Goal: Transaction & Acquisition: Subscribe to service/newsletter

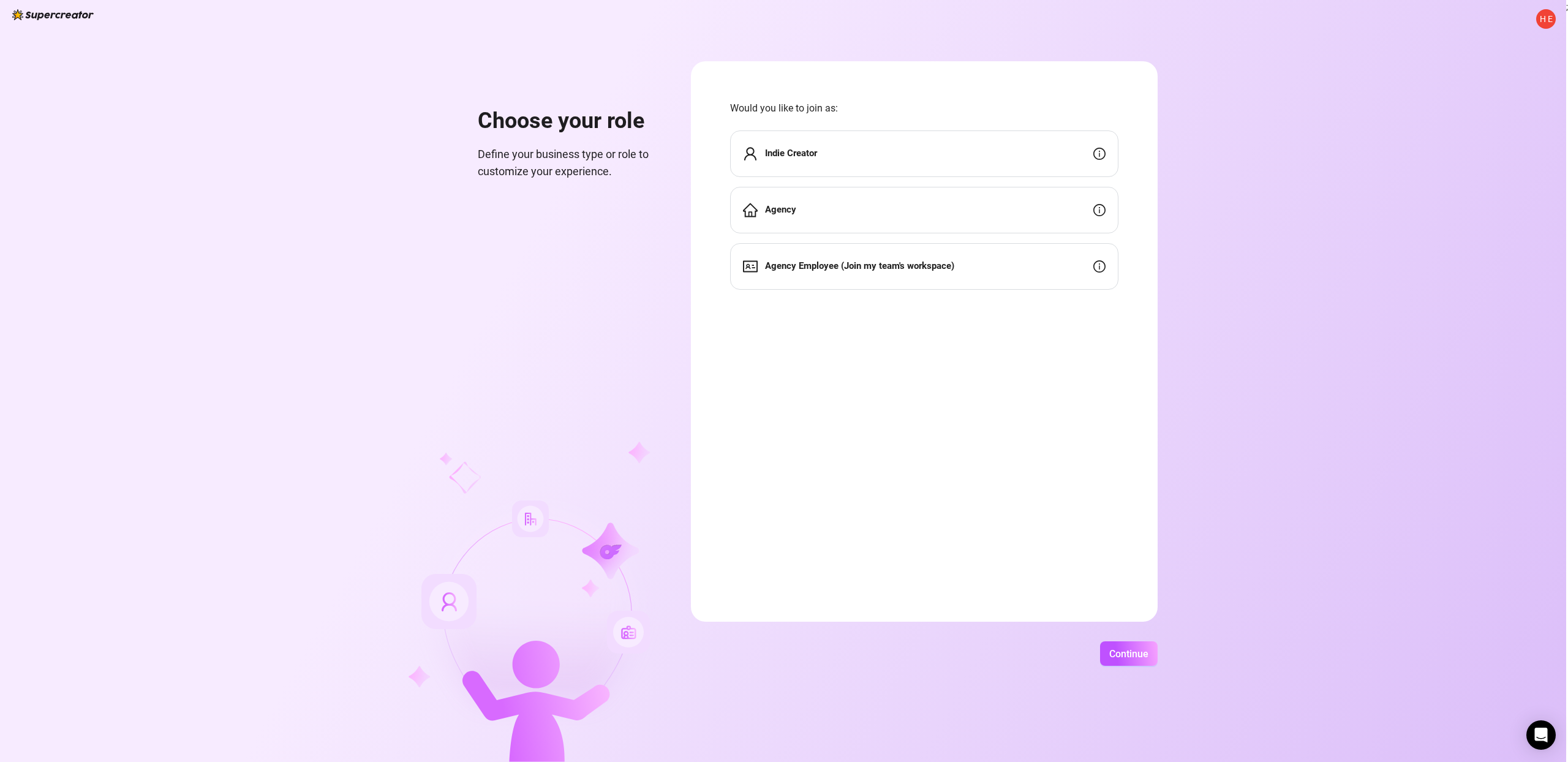
click at [944, 150] on div "Indie Creator" at bounding box center [924, 154] width 388 height 47
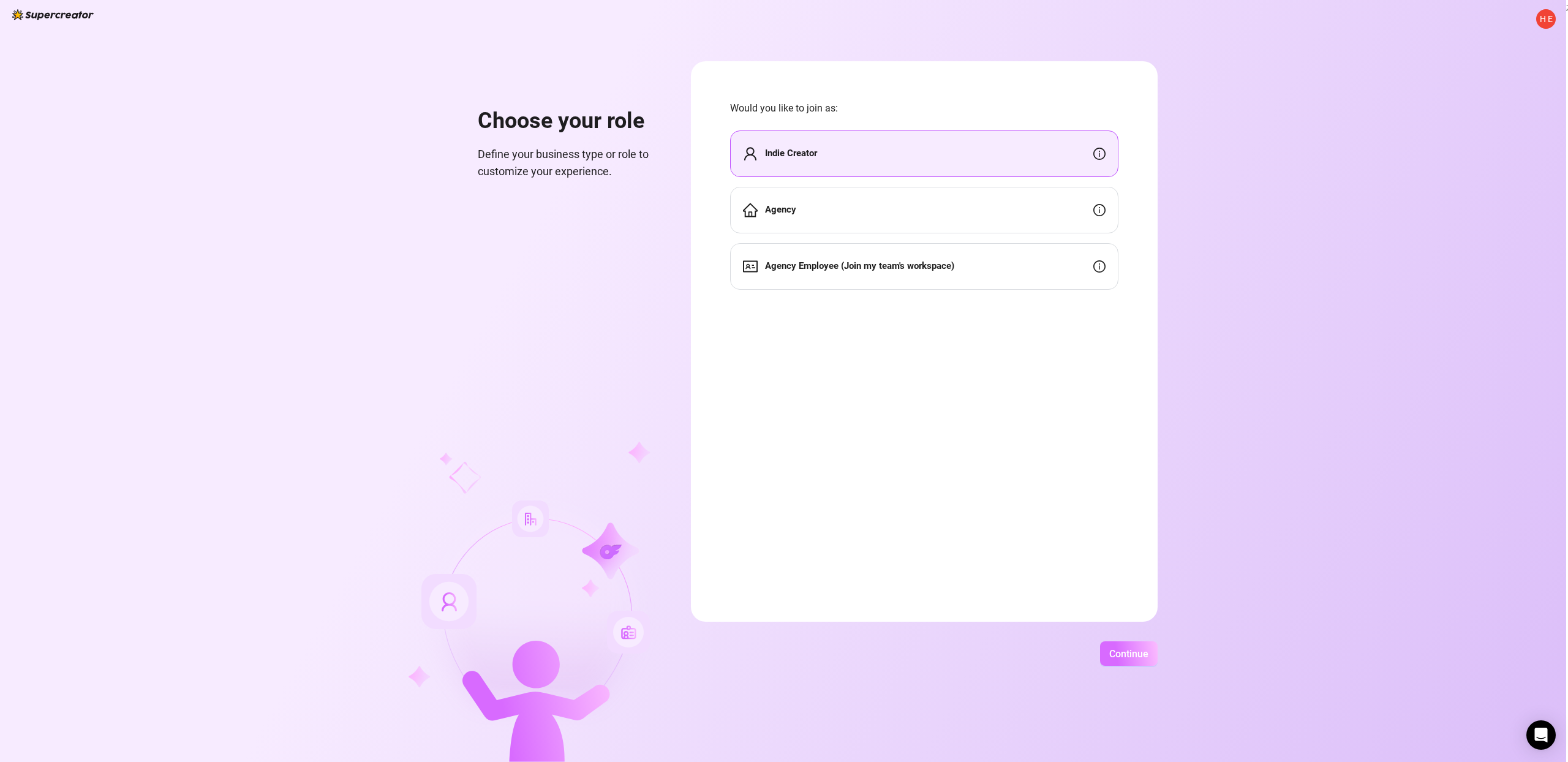
click at [1143, 648] on span "Continue" at bounding box center [1129, 654] width 39 height 12
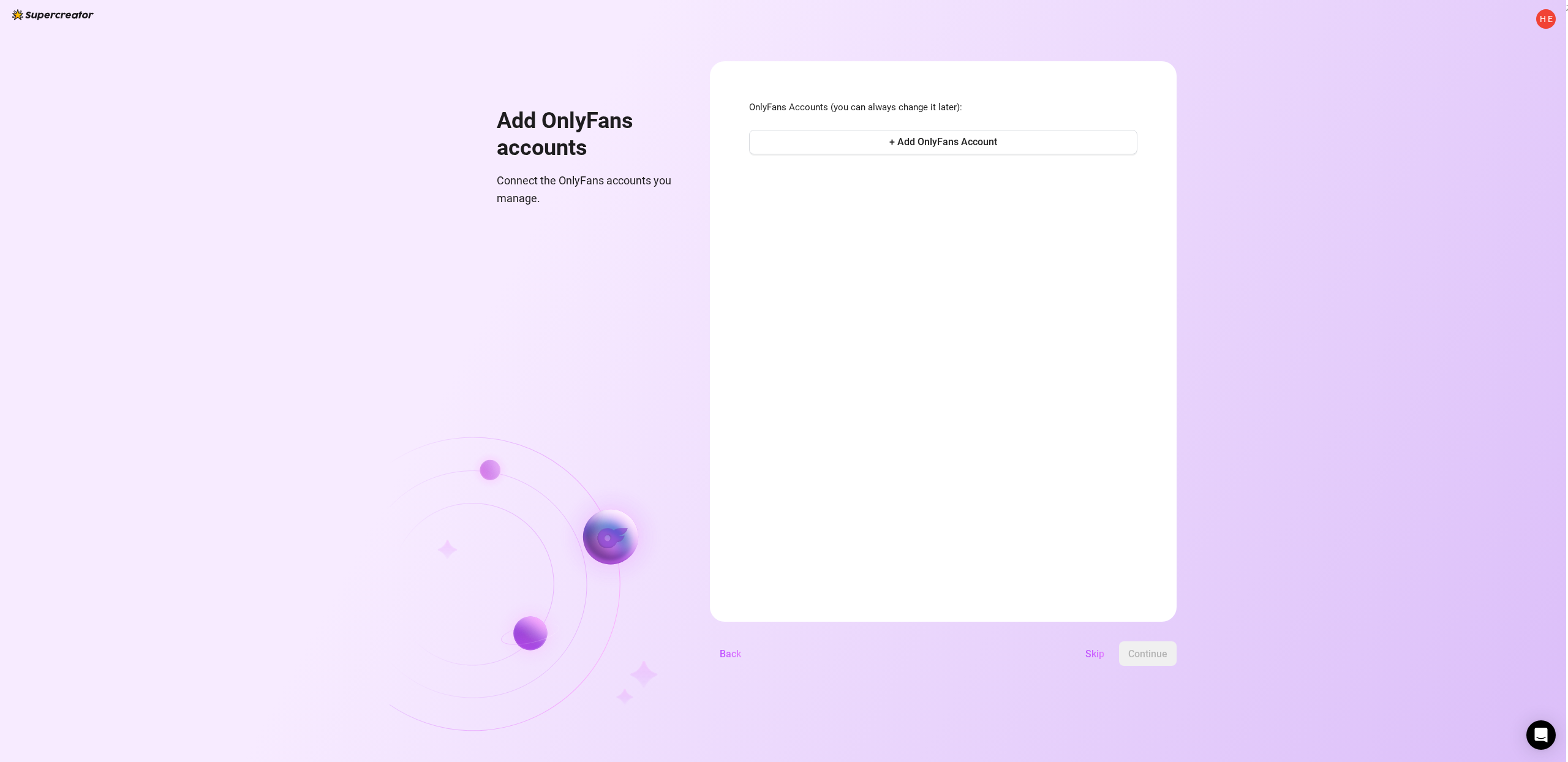
click at [1099, 660] on button "Skip" at bounding box center [1095, 654] width 38 height 25
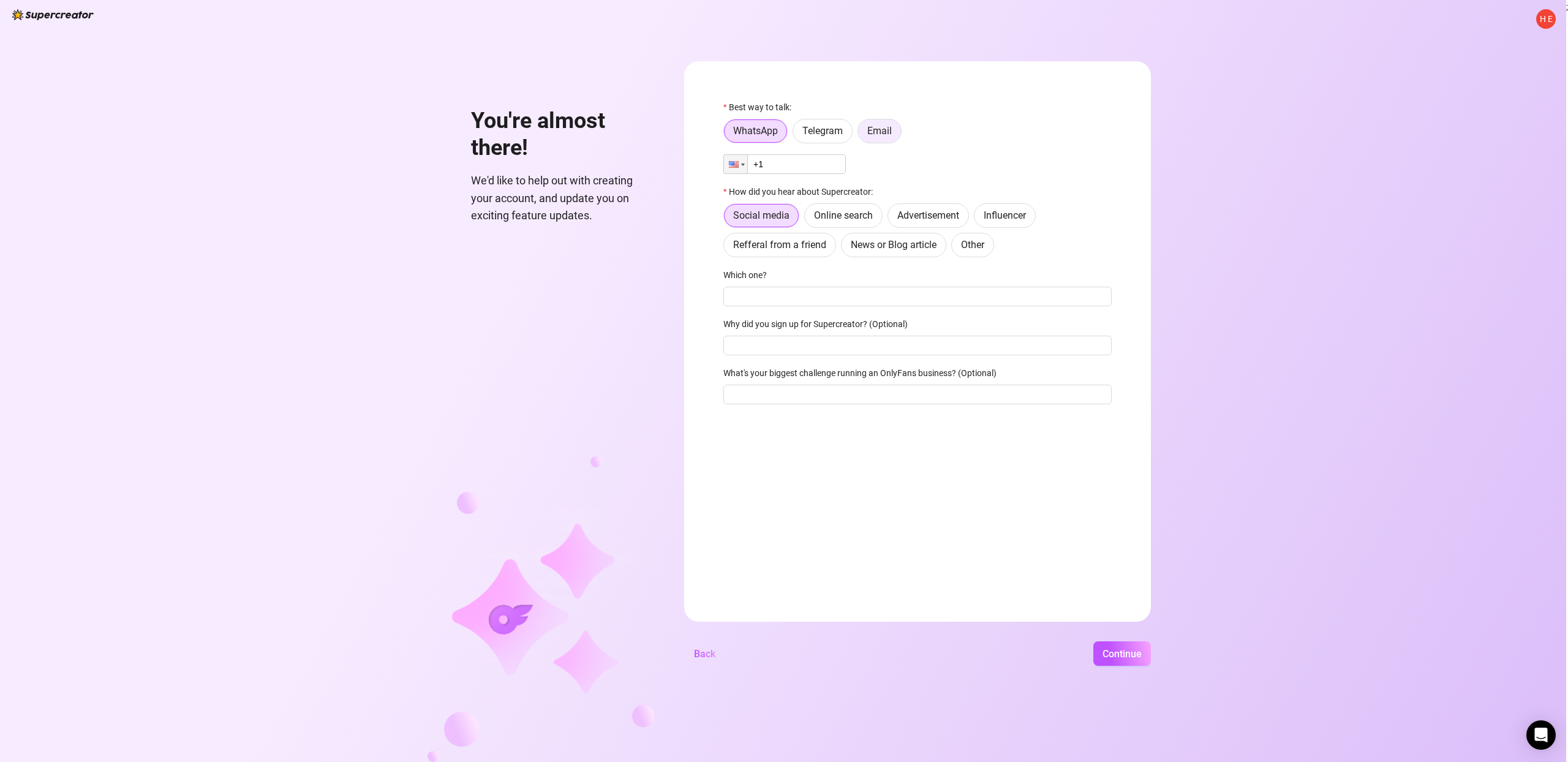
click at [881, 140] on label "Email" at bounding box center [880, 131] width 44 height 25
click at [861, 134] on input "Email" at bounding box center [861, 134] width 0 height 0
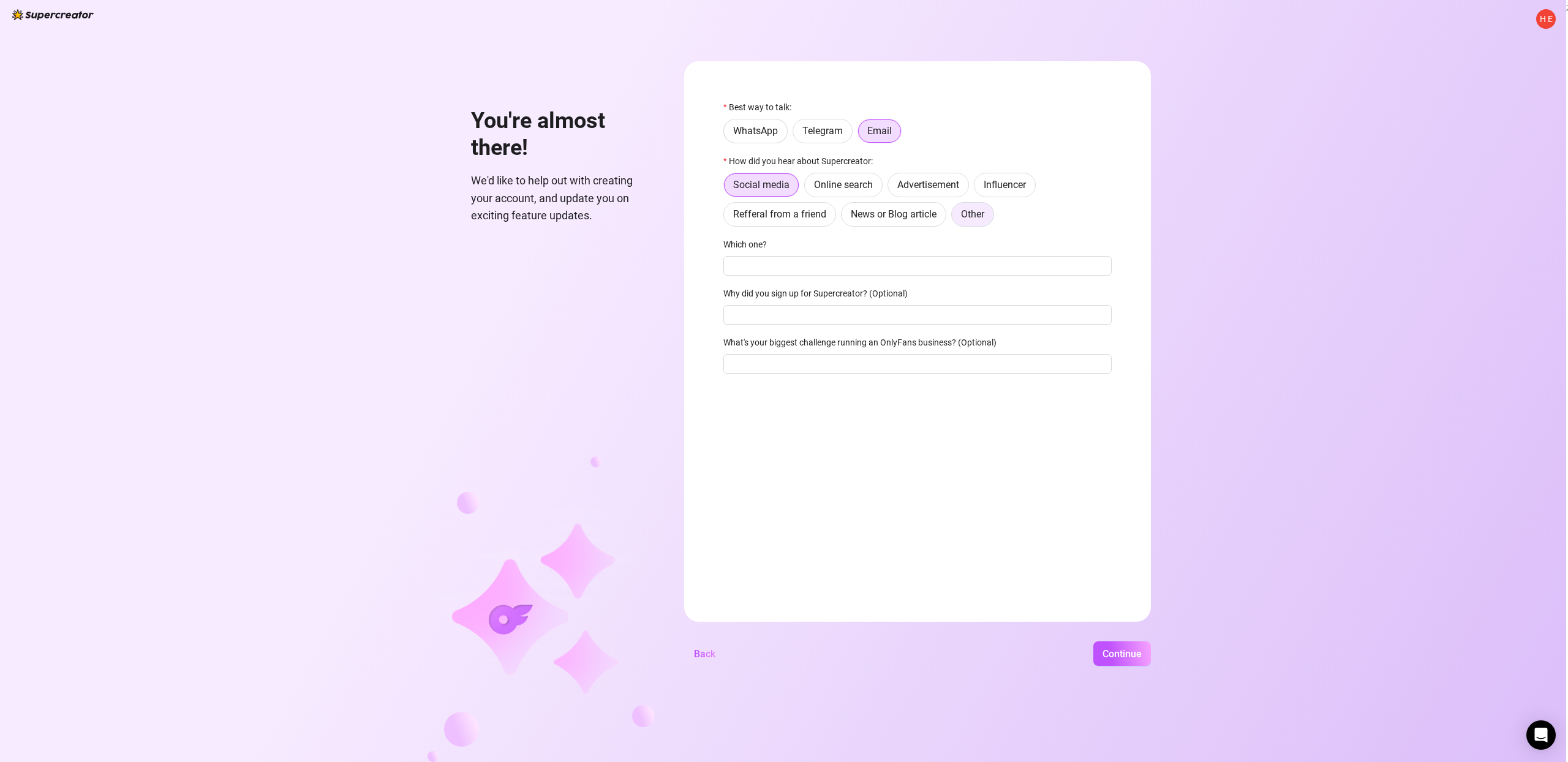
click at [963, 205] on label "Other" at bounding box center [972, 215] width 43 height 25
click at [955, 218] on input "Other" at bounding box center [955, 218] width 0 height 0
click at [1107, 654] on span "Continue" at bounding box center [1122, 654] width 39 height 12
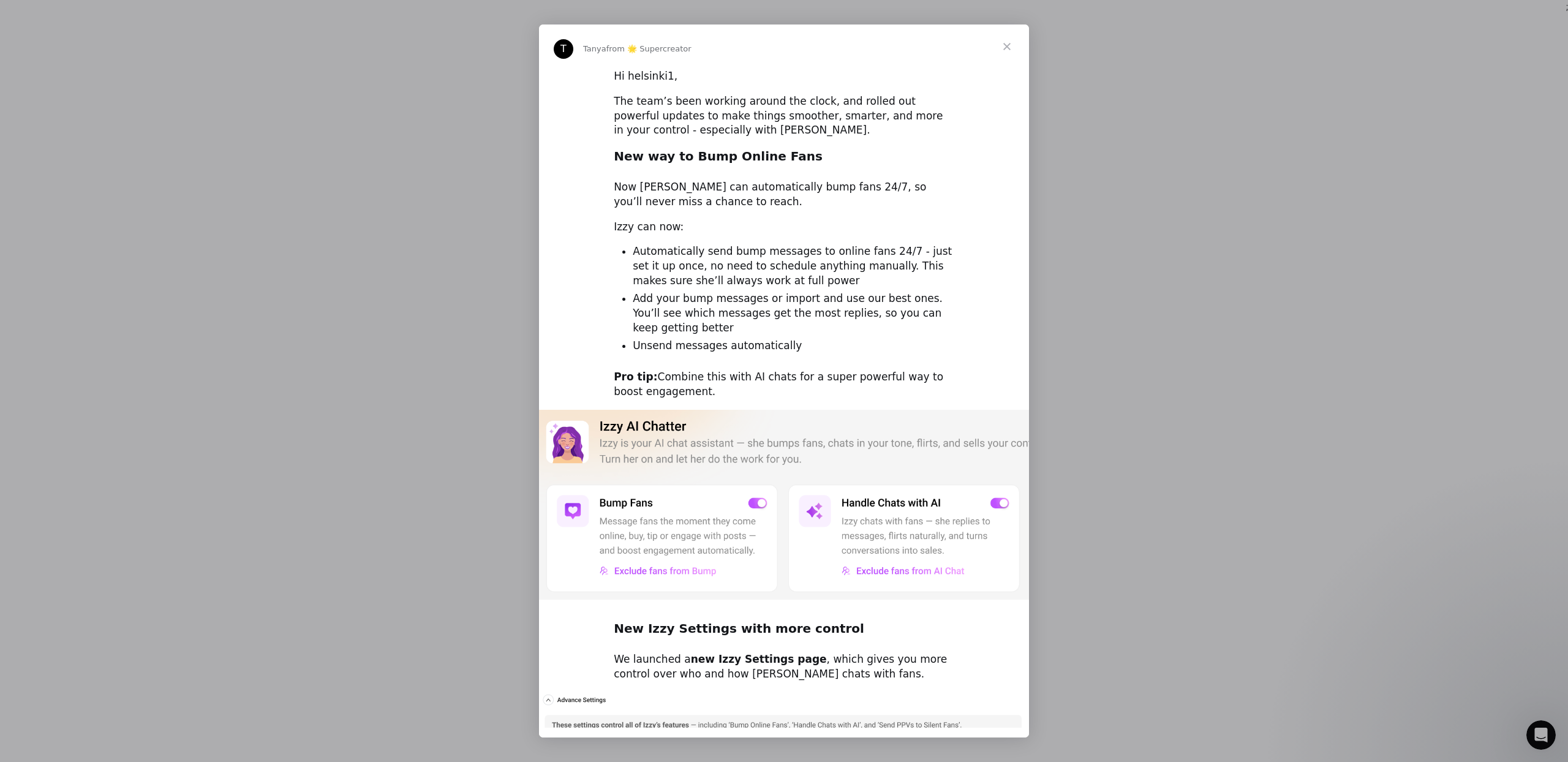
click at [1010, 49] on span "Close" at bounding box center [1007, 47] width 44 height 44
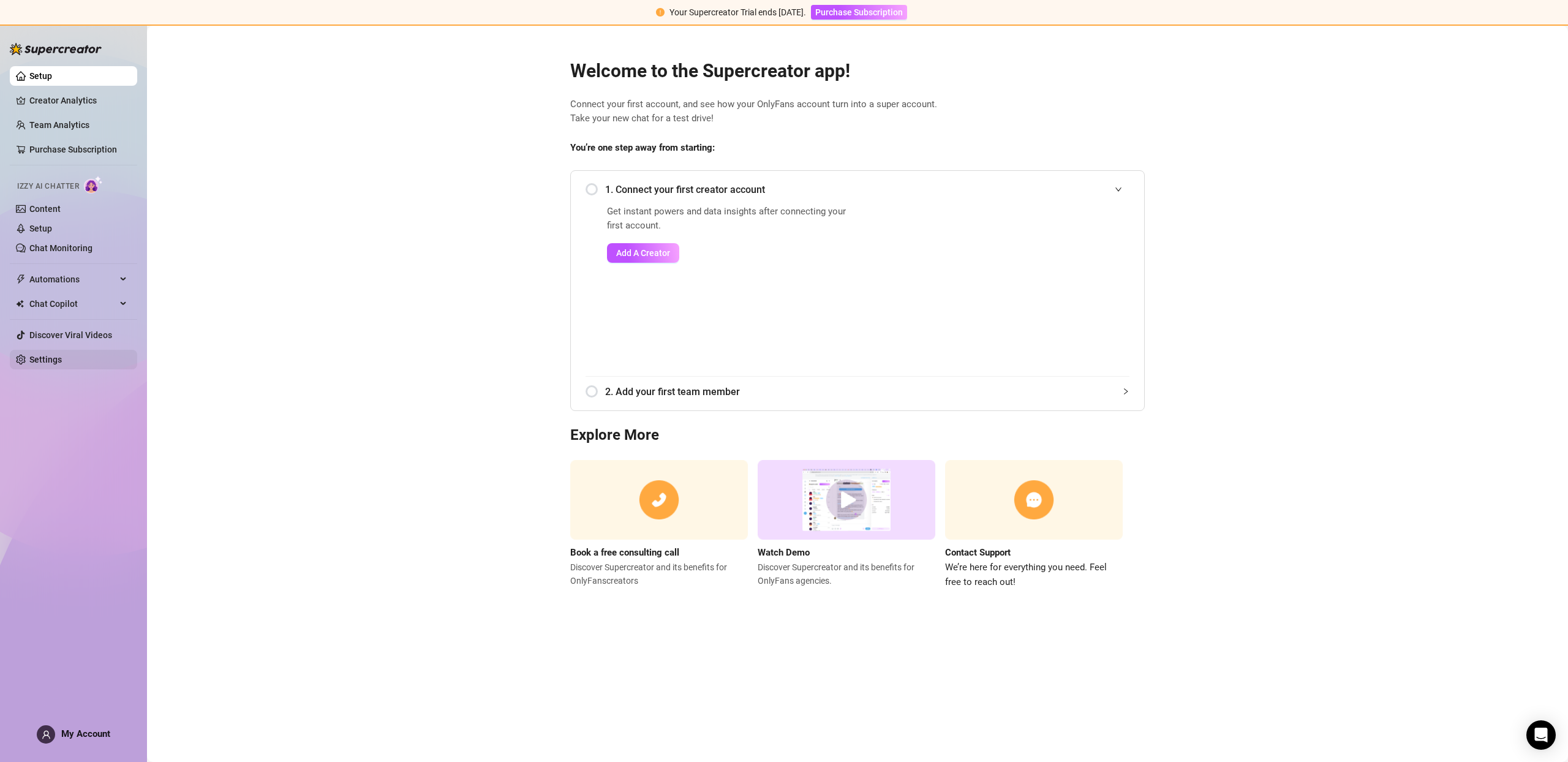
click at [56, 362] on link "Settings" at bounding box center [45, 360] width 32 height 10
click at [57, 362] on link "Settings" at bounding box center [45, 360] width 32 height 10
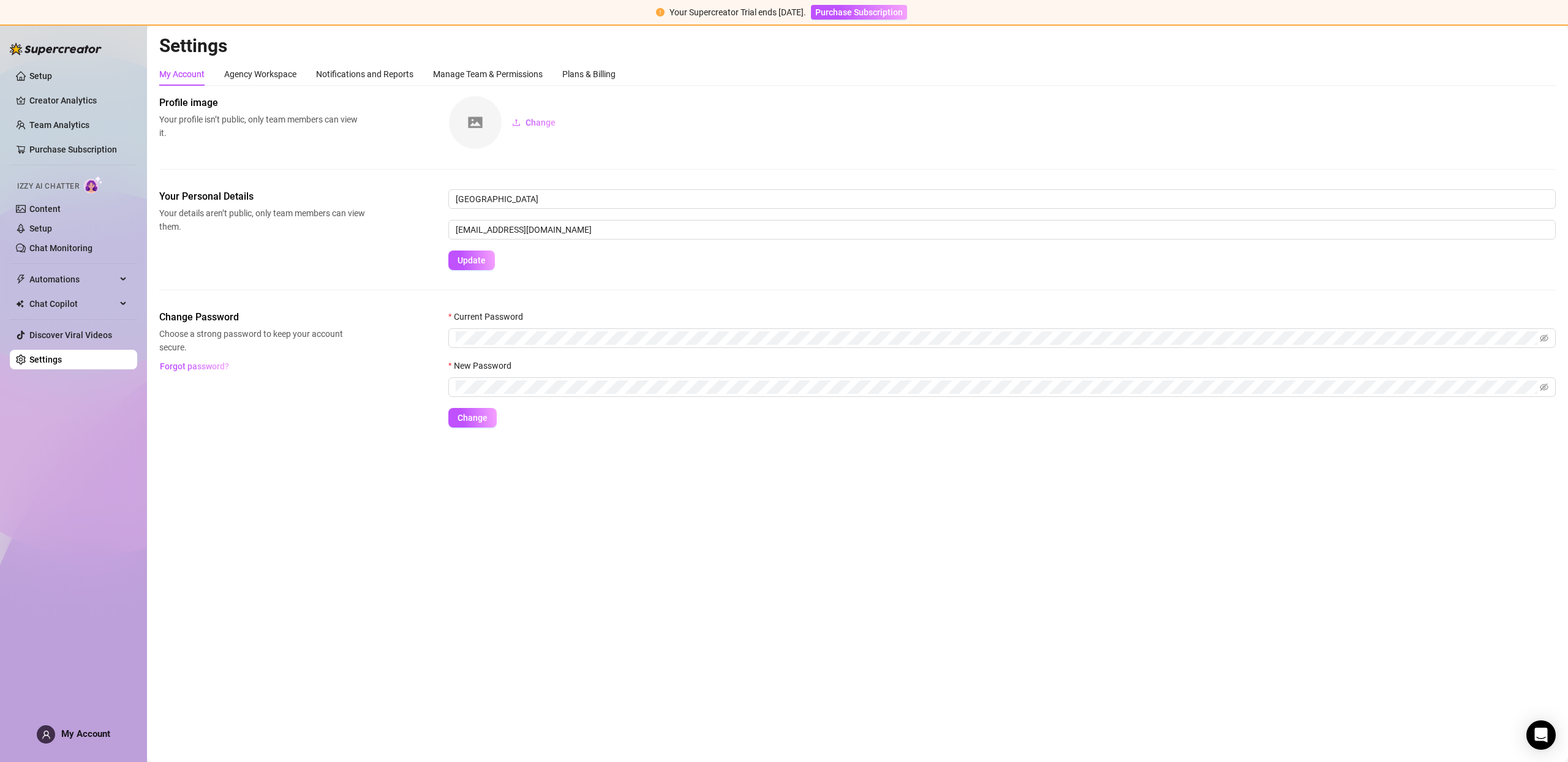
click at [58, 360] on link "Settings" at bounding box center [45, 360] width 32 height 10
click at [587, 79] on div "Plans & Billing" at bounding box center [589, 74] width 54 height 14
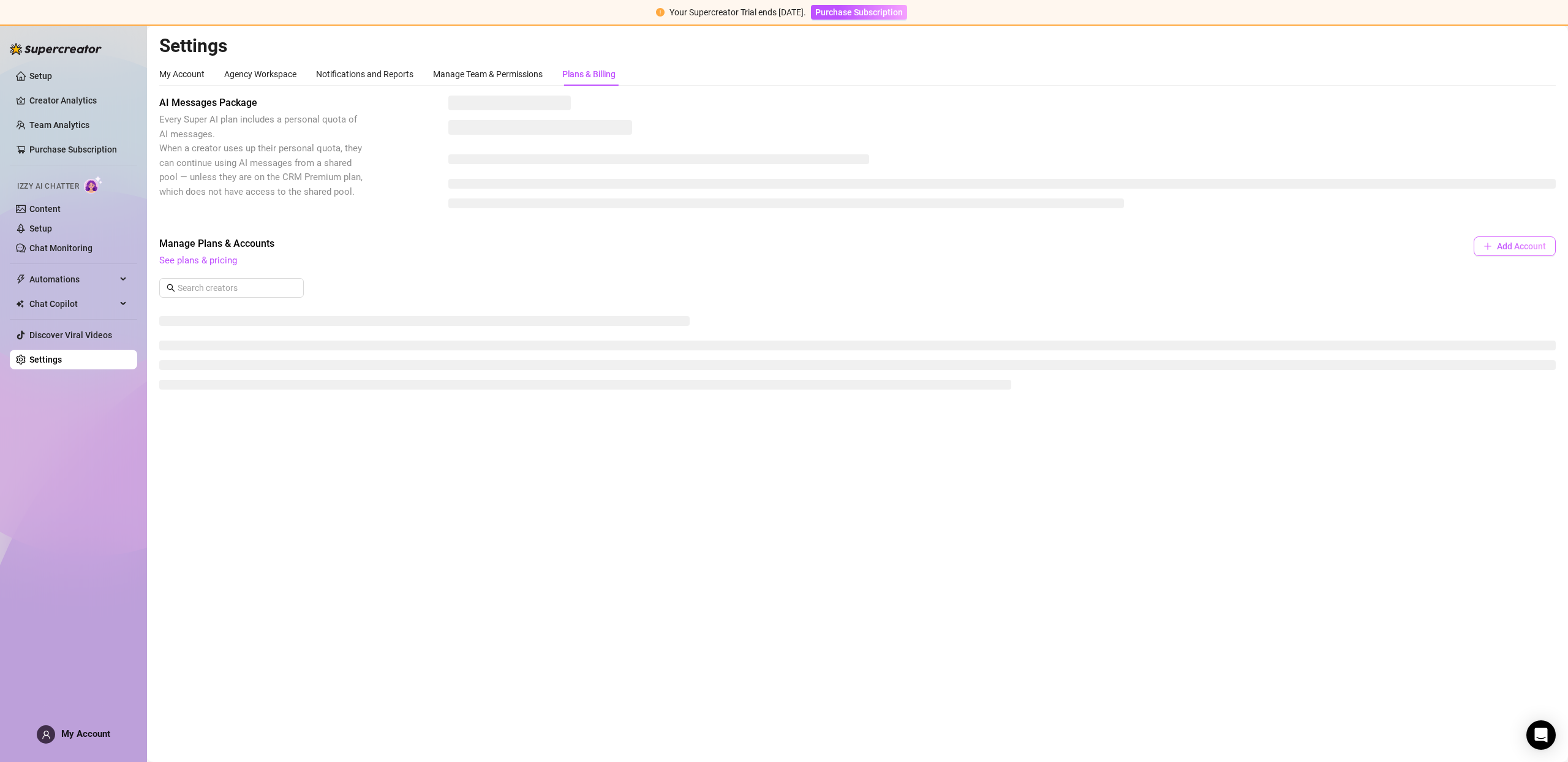
click at [1514, 257] on div "Manage Plans & Accounts See plans & pricing Add Account" at bounding box center [857, 253] width 1396 height 32
click at [1514, 249] on div "Manage Plans & Accounts See plans & pricing Add Account" at bounding box center [857, 235] width 1396 height 32
click at [1510, 238] on button "Add Account" at bounding box center [1515, 229] width 82 height 20
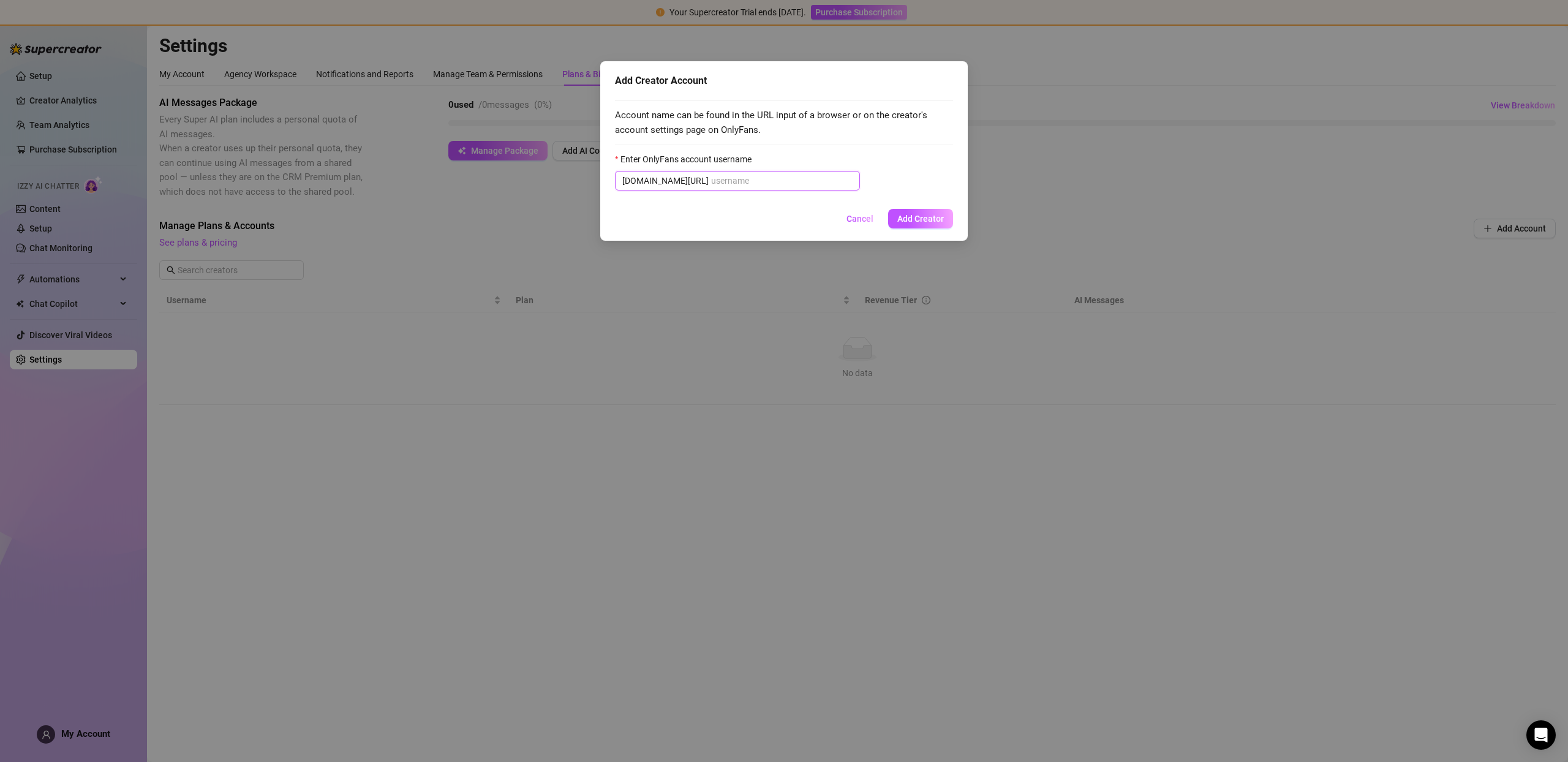
paste input "u21892667nice"
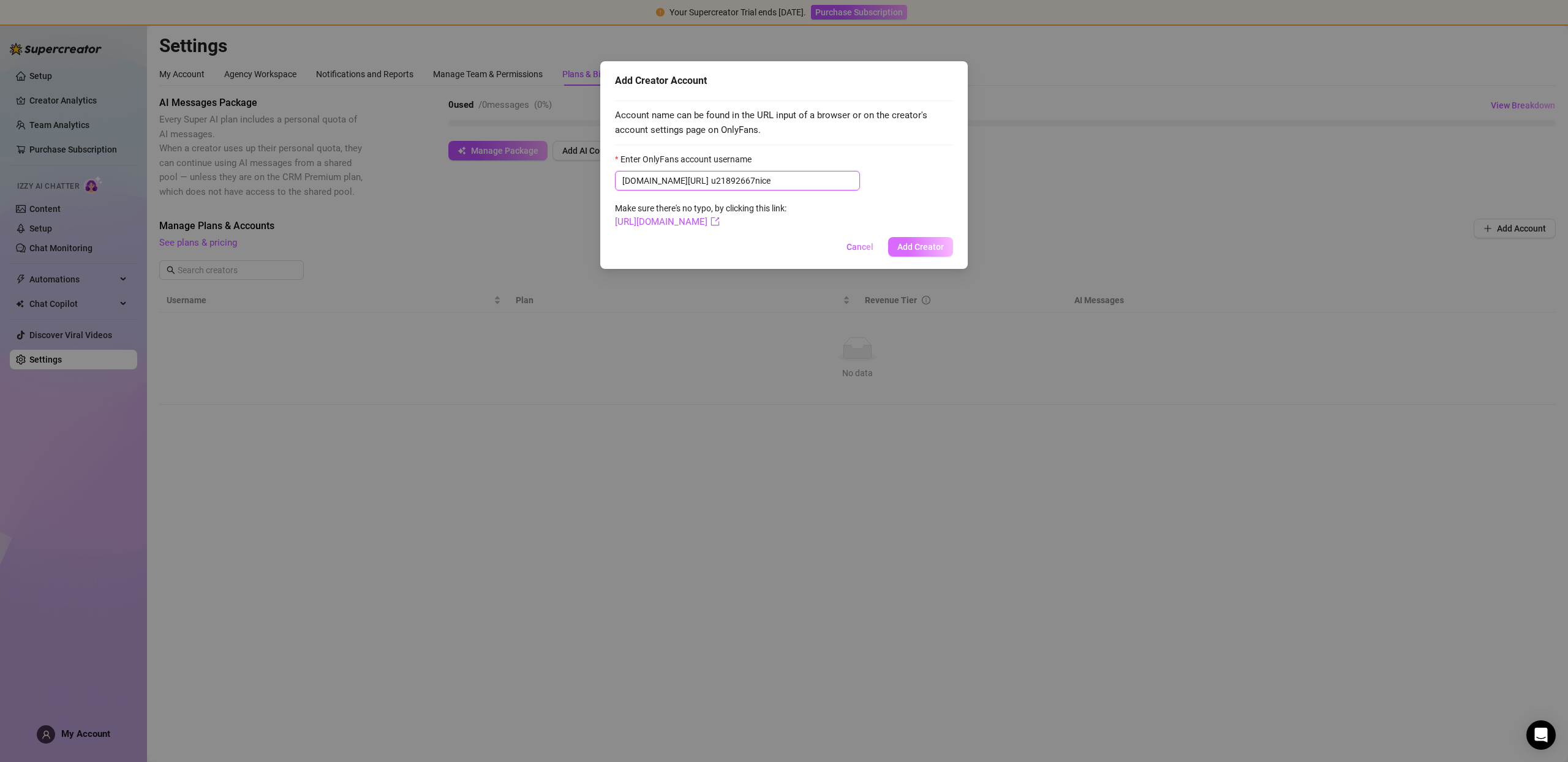
type input "u21892667nice"
click at [910, 242] on span "Add Creator" at bounding box center [921, 247] width 47 height 10
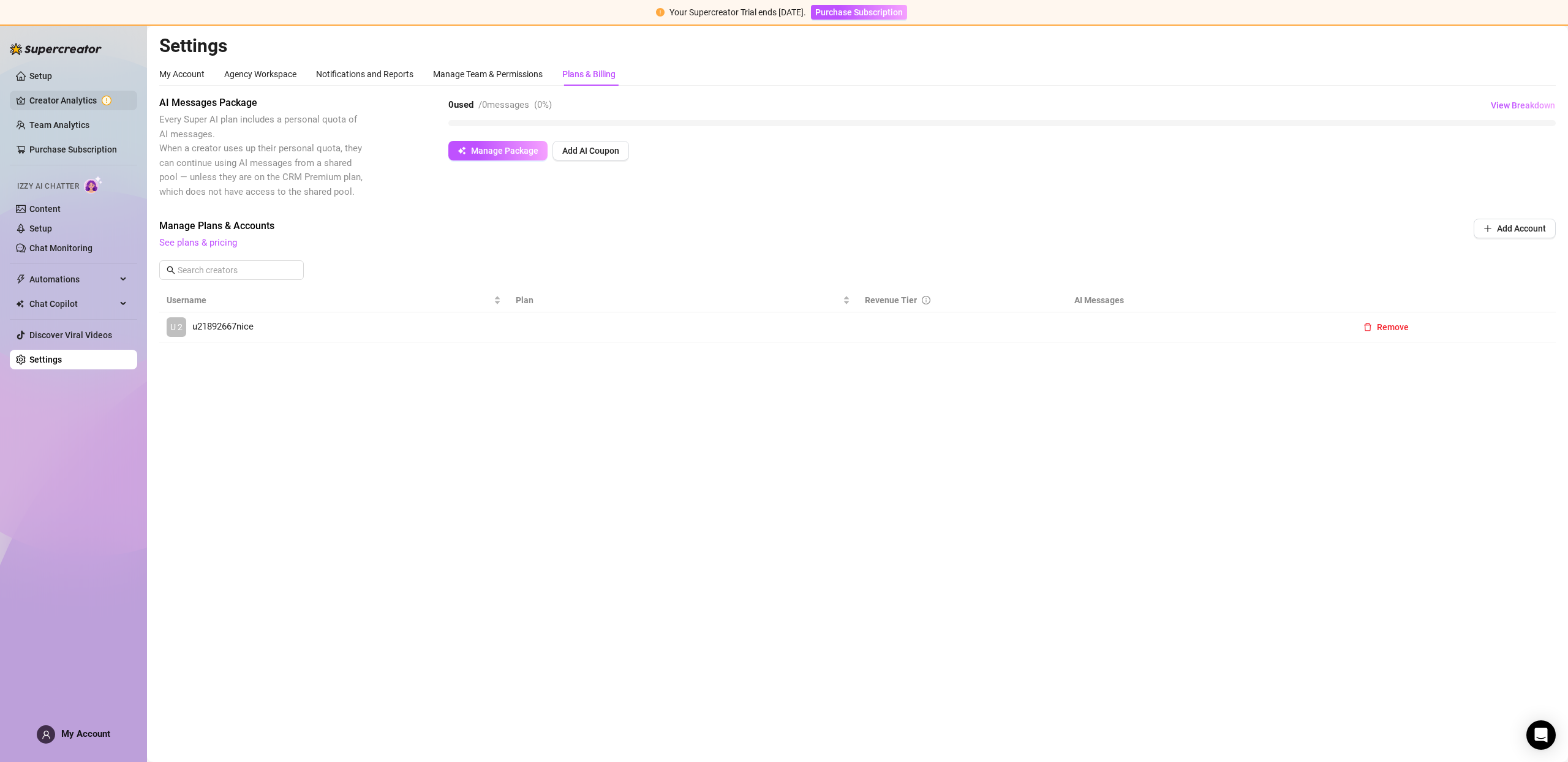
click at [96, 108] on link "Creator Analytics" at bounding box center [78, 100] width 98 height 20
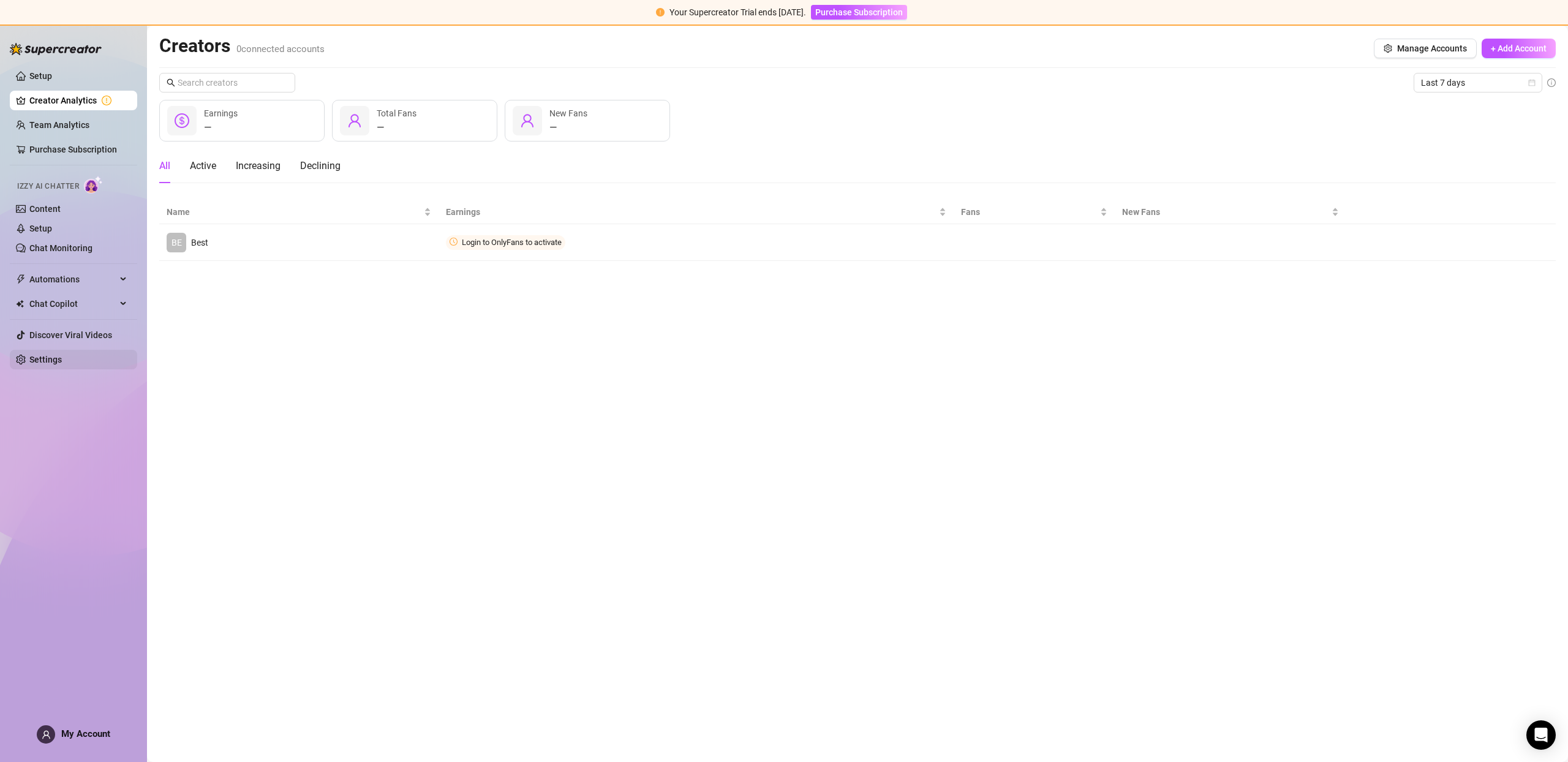
click at [58, 362] on link "Settings" at bounding box center [45, 360] width 32 height 10
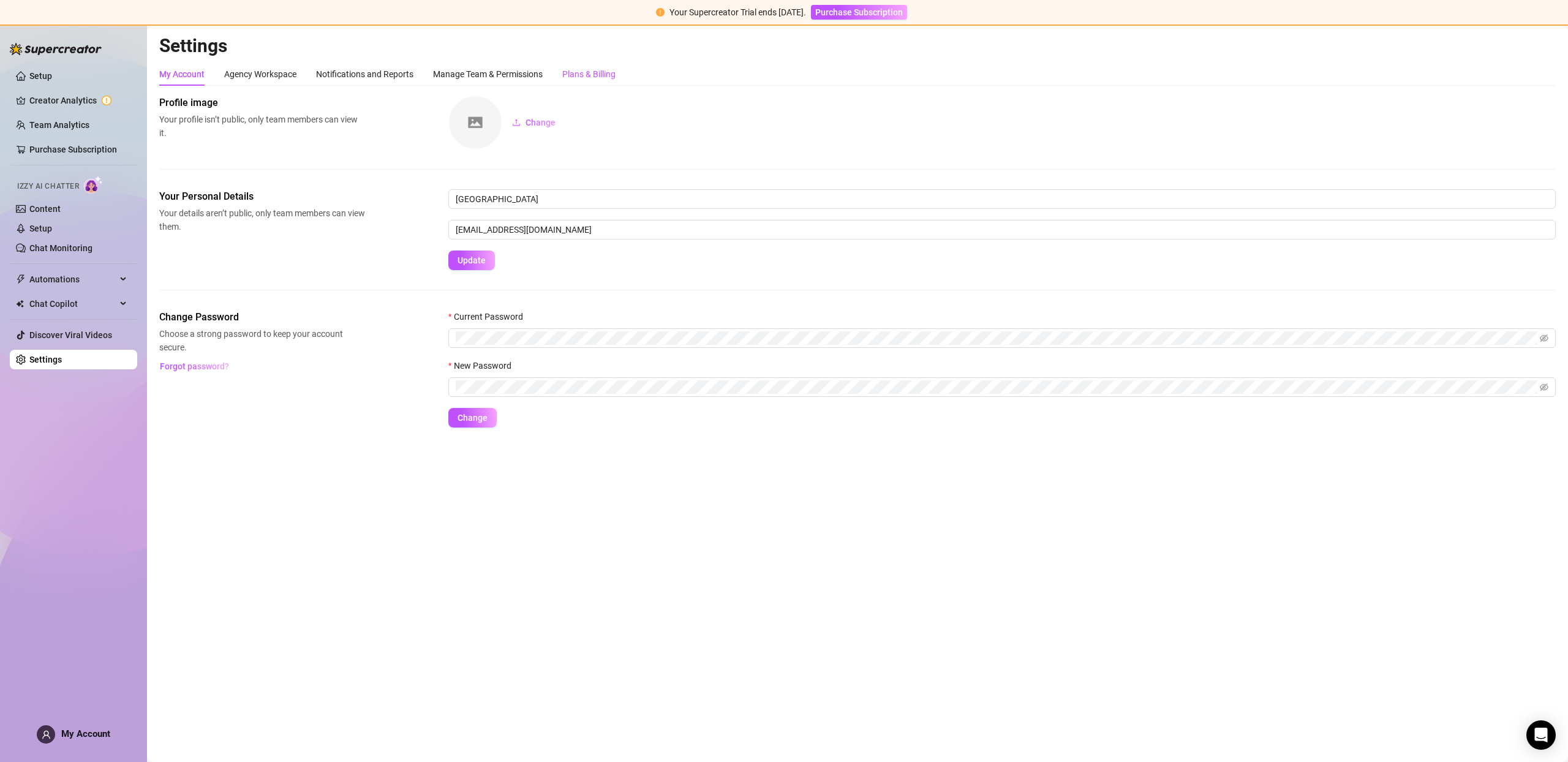
click at [596, 73] on div "Plans & Billing" at bounding box center [589, 74] width 54 height 14
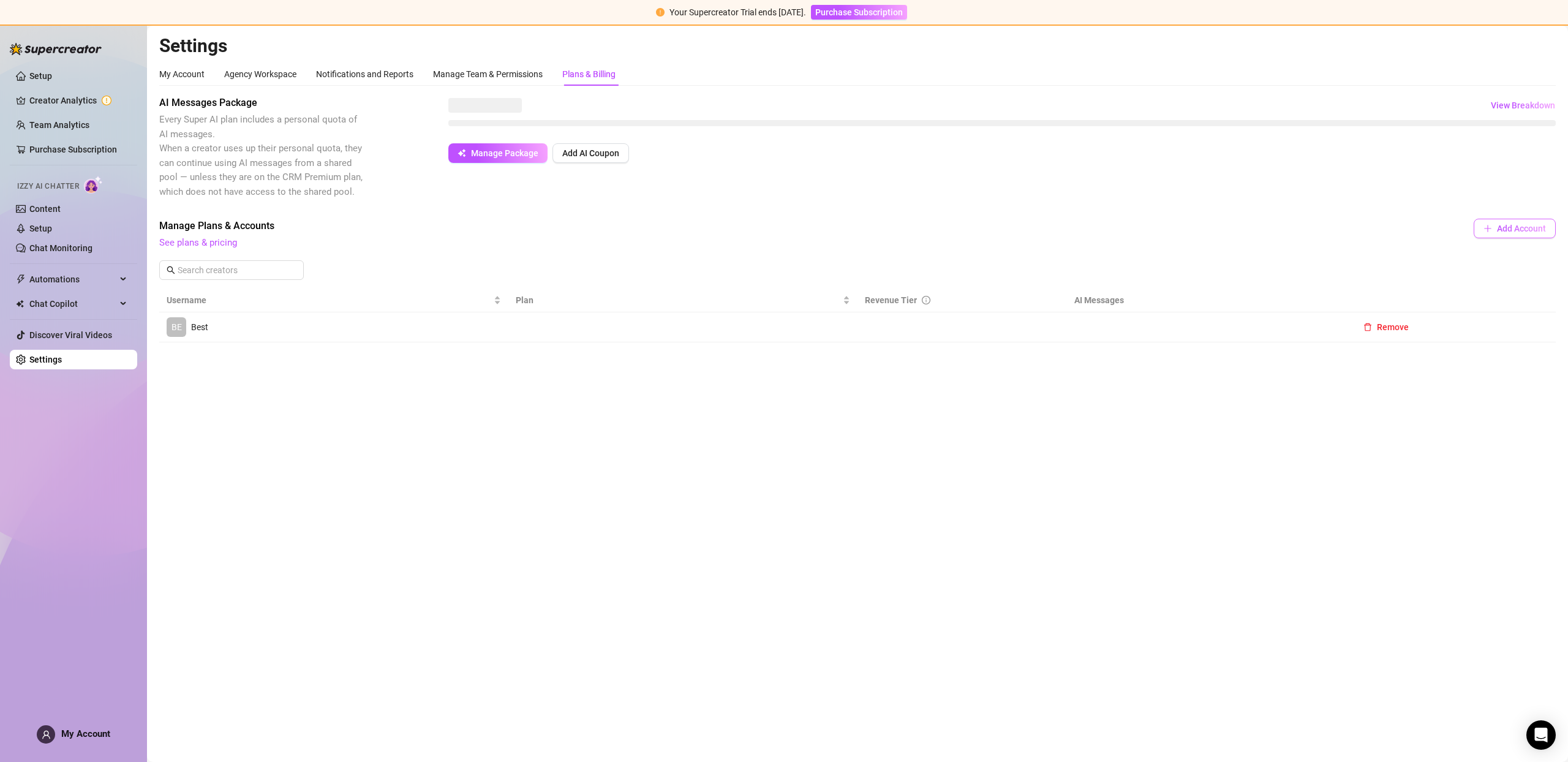
click at [1520, 229] on span "Add Account" at bounding box center [1521, 229] width 49 height 10
click at [1519, 229] on span "Add Account" at bounding box center [1521, 229] width 49 height 10
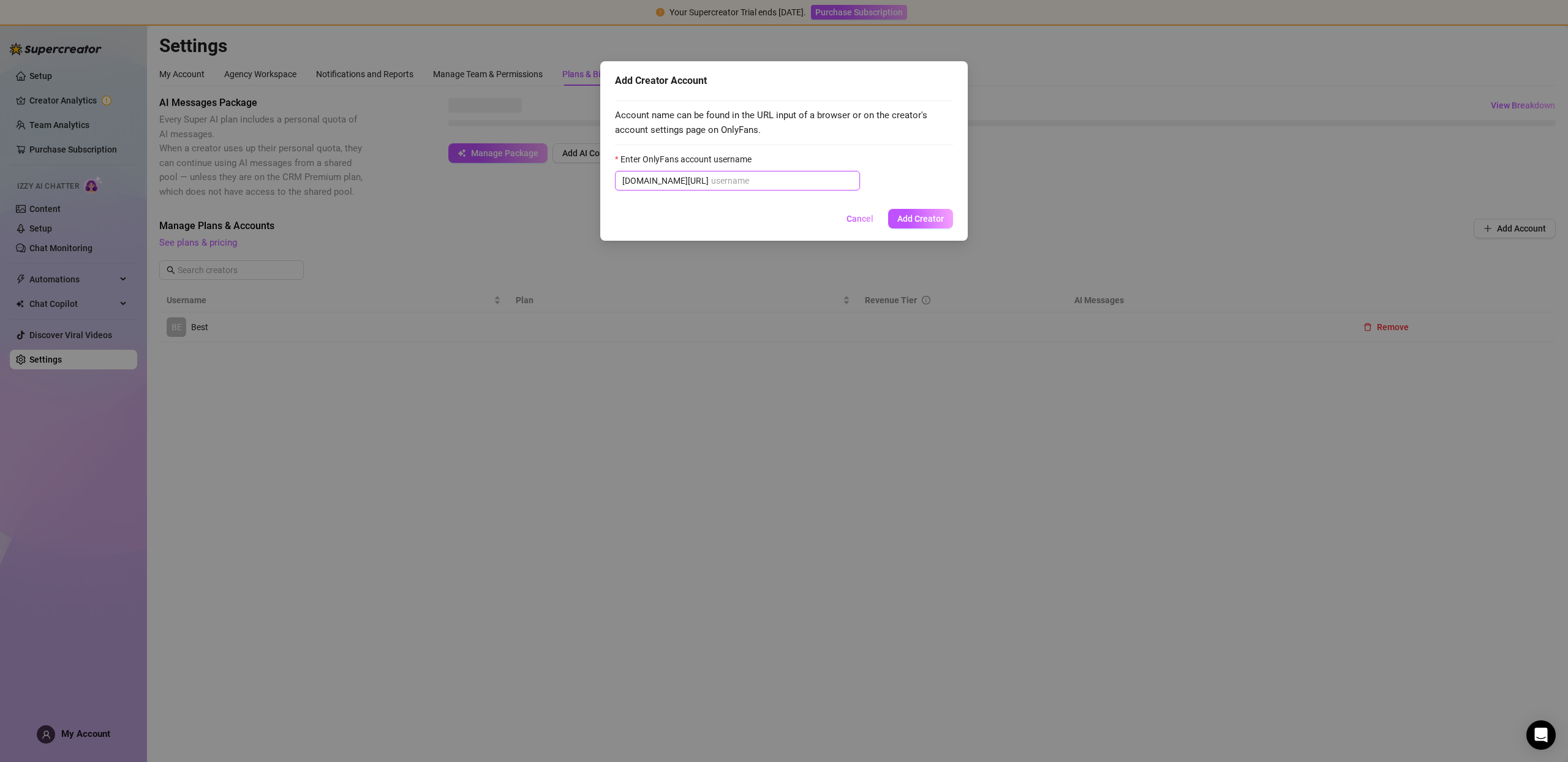
click at [758, 181] on input "Enter OnlyFans account username" at bounding box center [782, 181] width 141 height 14
paste input "savsvania"
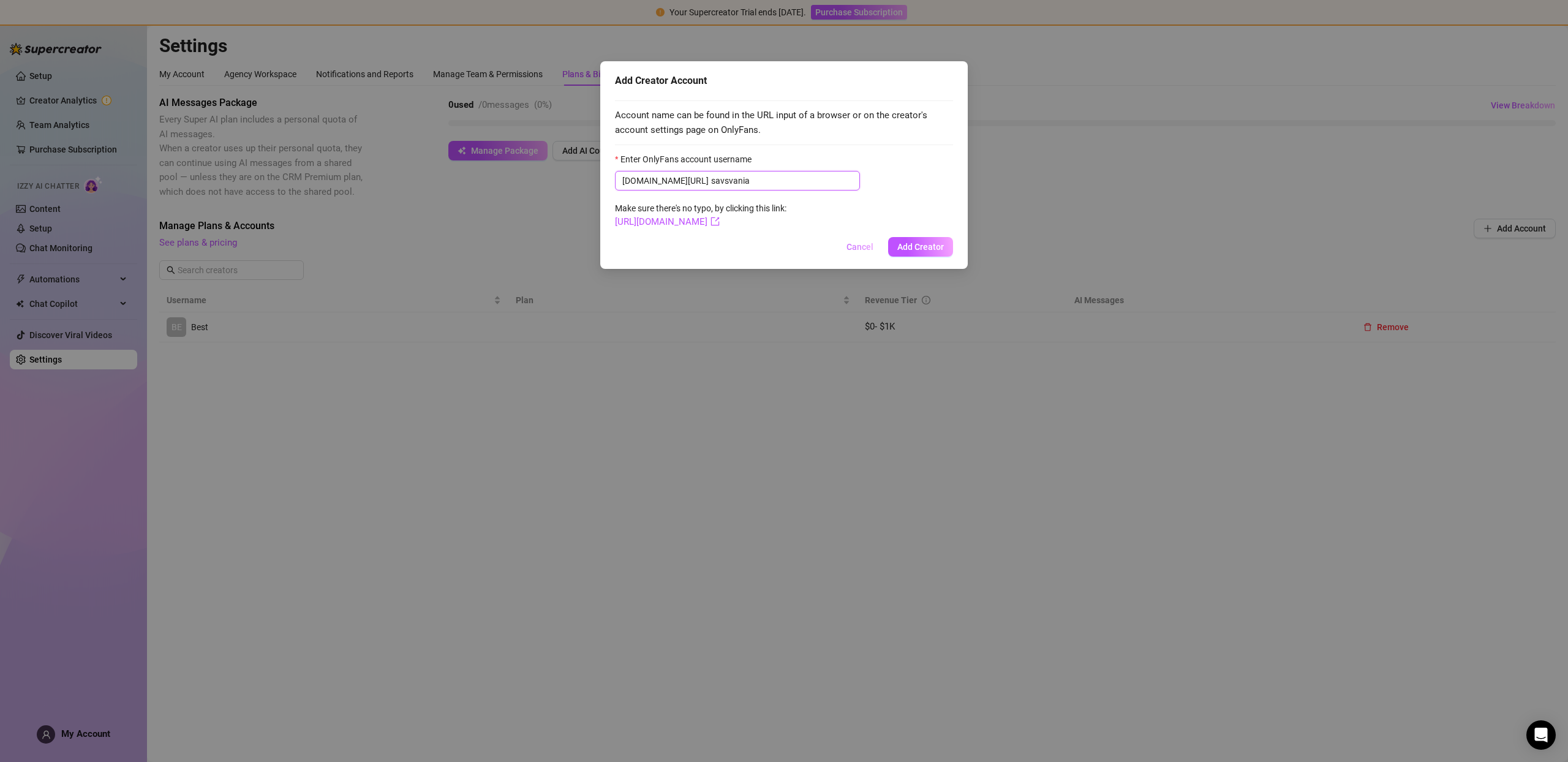
type input "savsvania"
click at [868, 249] on span "Cancel" at bounding box center [860, 247] width 27 height 10
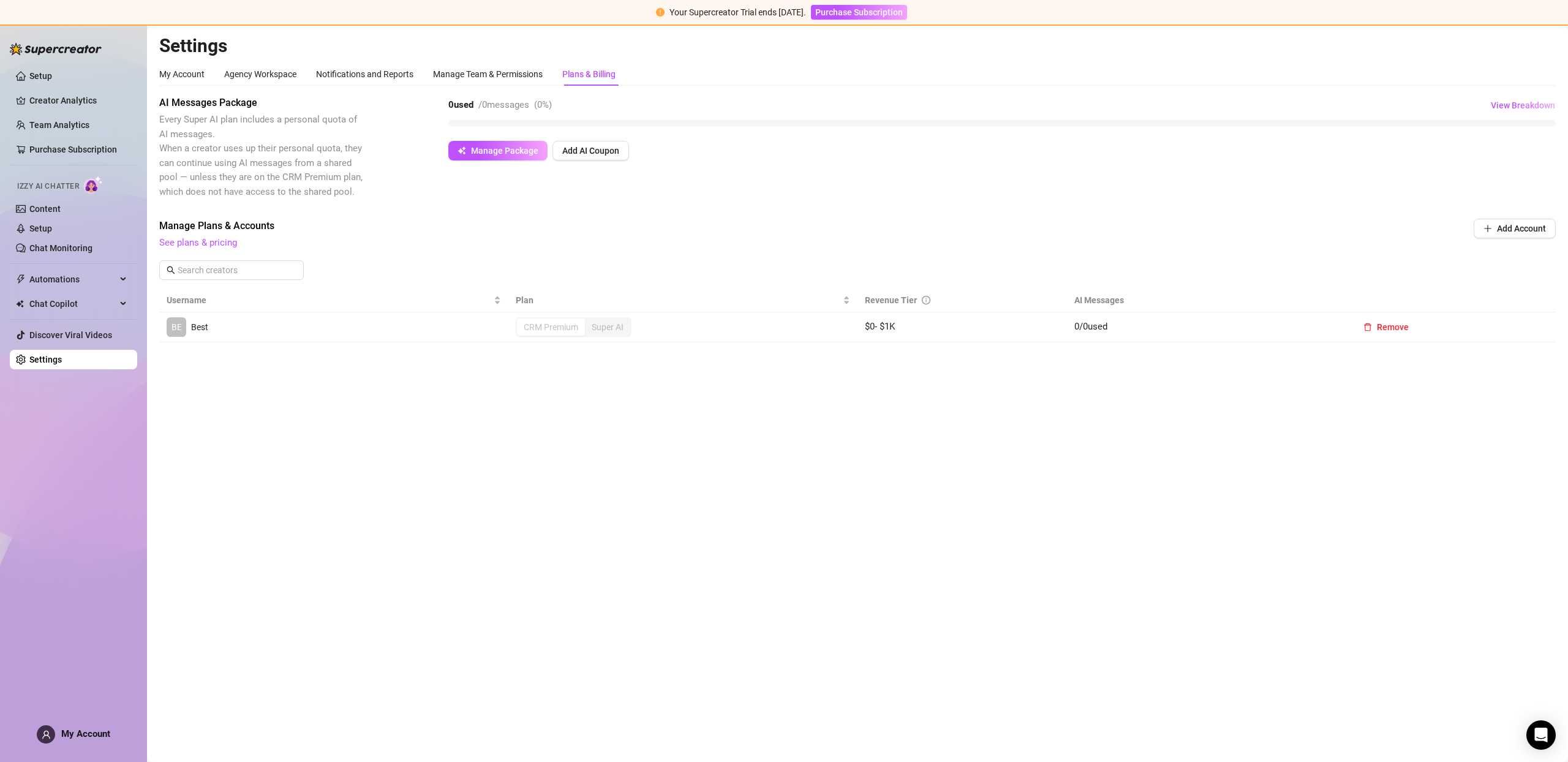
click at [622, 323] on div "Super AI" at bounding box center [607, 327] width 45 height 17
click at [620, 323] on div "Super AI" at bounding box center [607, 327] width 45 height 17
click at [79, 151] on link "Purchase Subscription" at bounding box center [73, 150] width 88 height 10
click at [81, 151] on link "Purchase Subscription" at bounding box center [73, 150] width 88 height 10
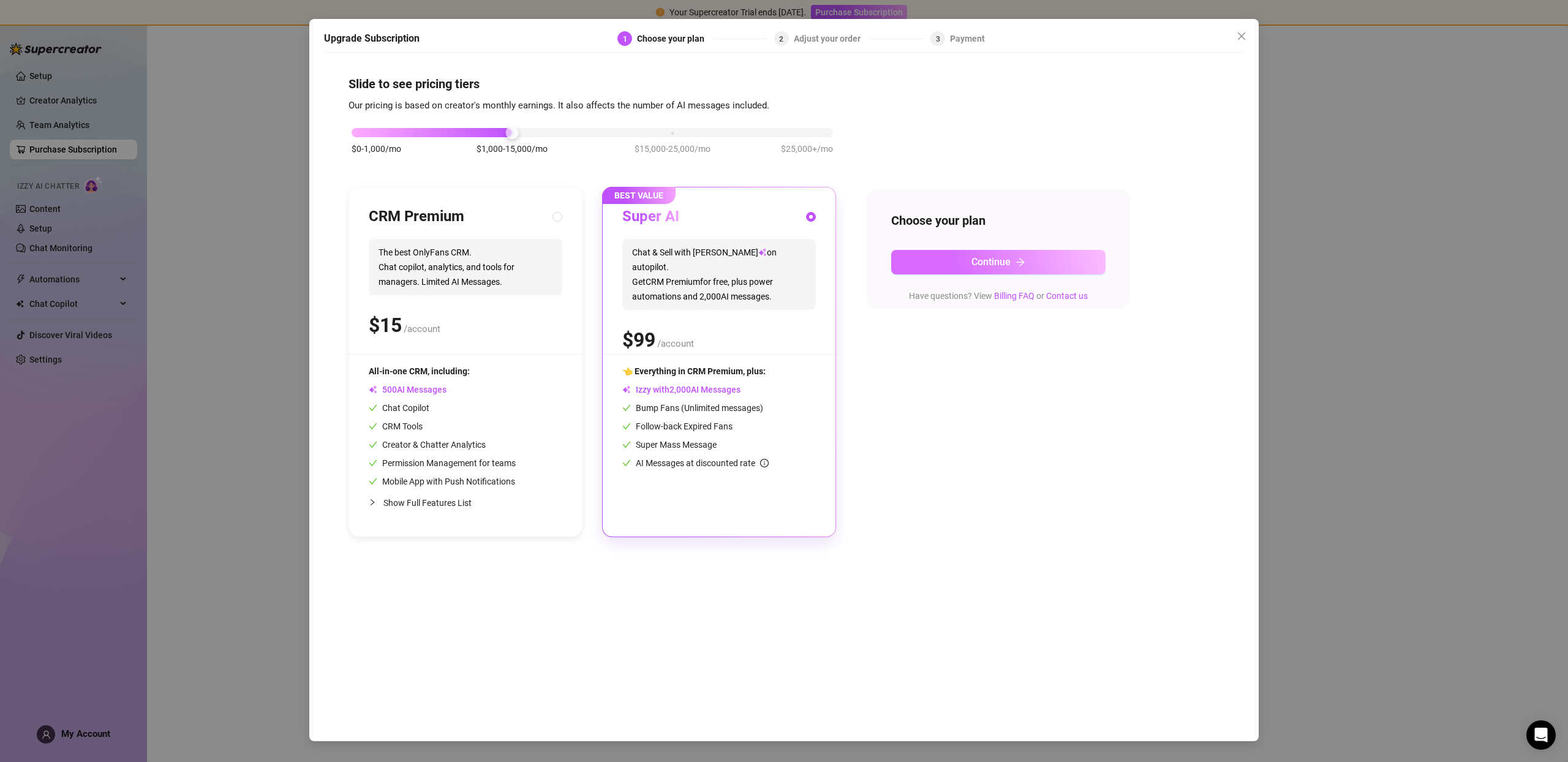
click at [998, 269] on button "Continue" at bounding box center [998, 262] width 214 height 25
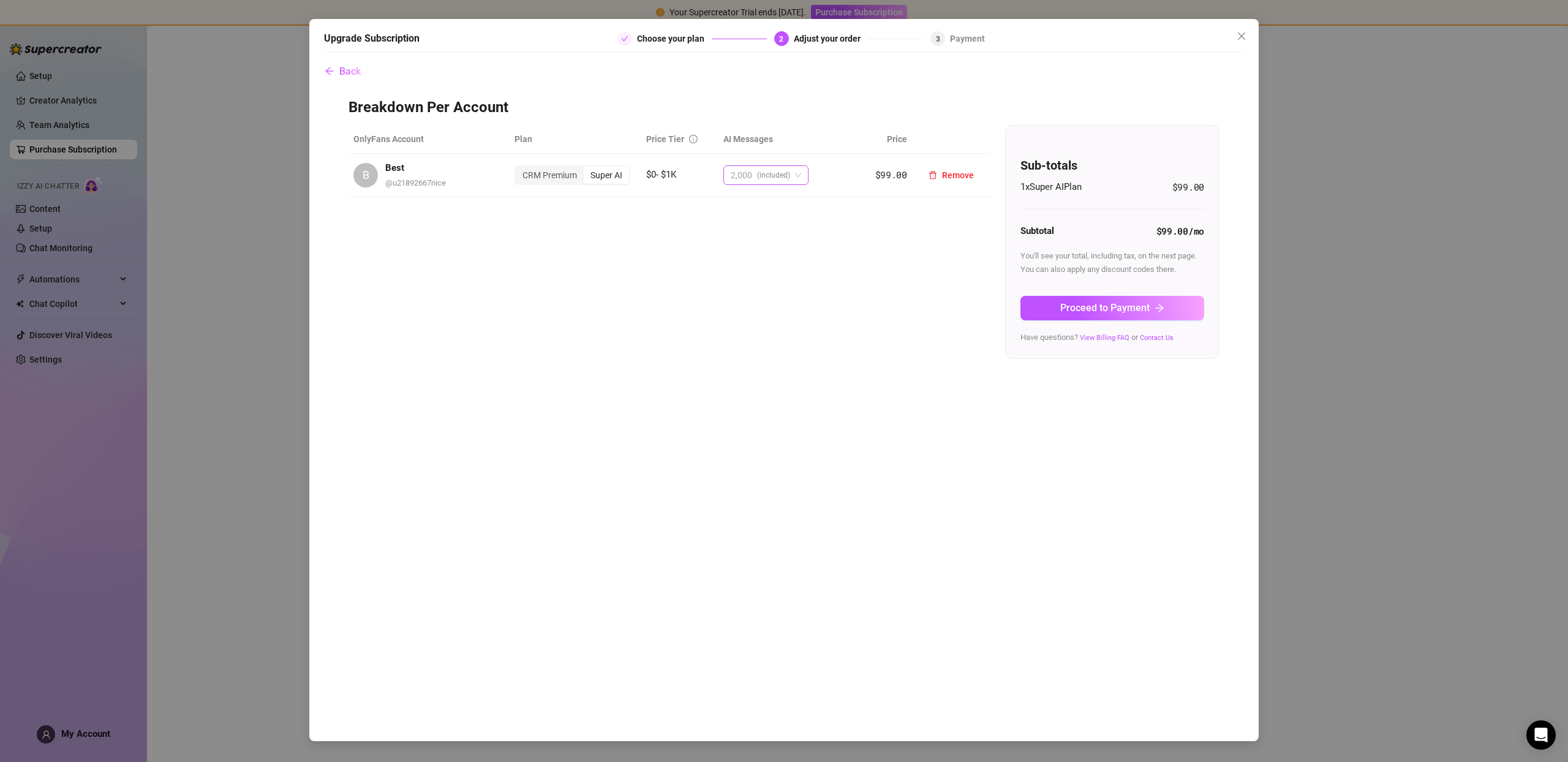
click at [762, 170] on span "(included)" at bounding box center [773, 175] width 33 height 19
click at [787, 298] on div "+ 4,000 msg (+ $120)" at bounding box center [805, 301] width 141 height 14
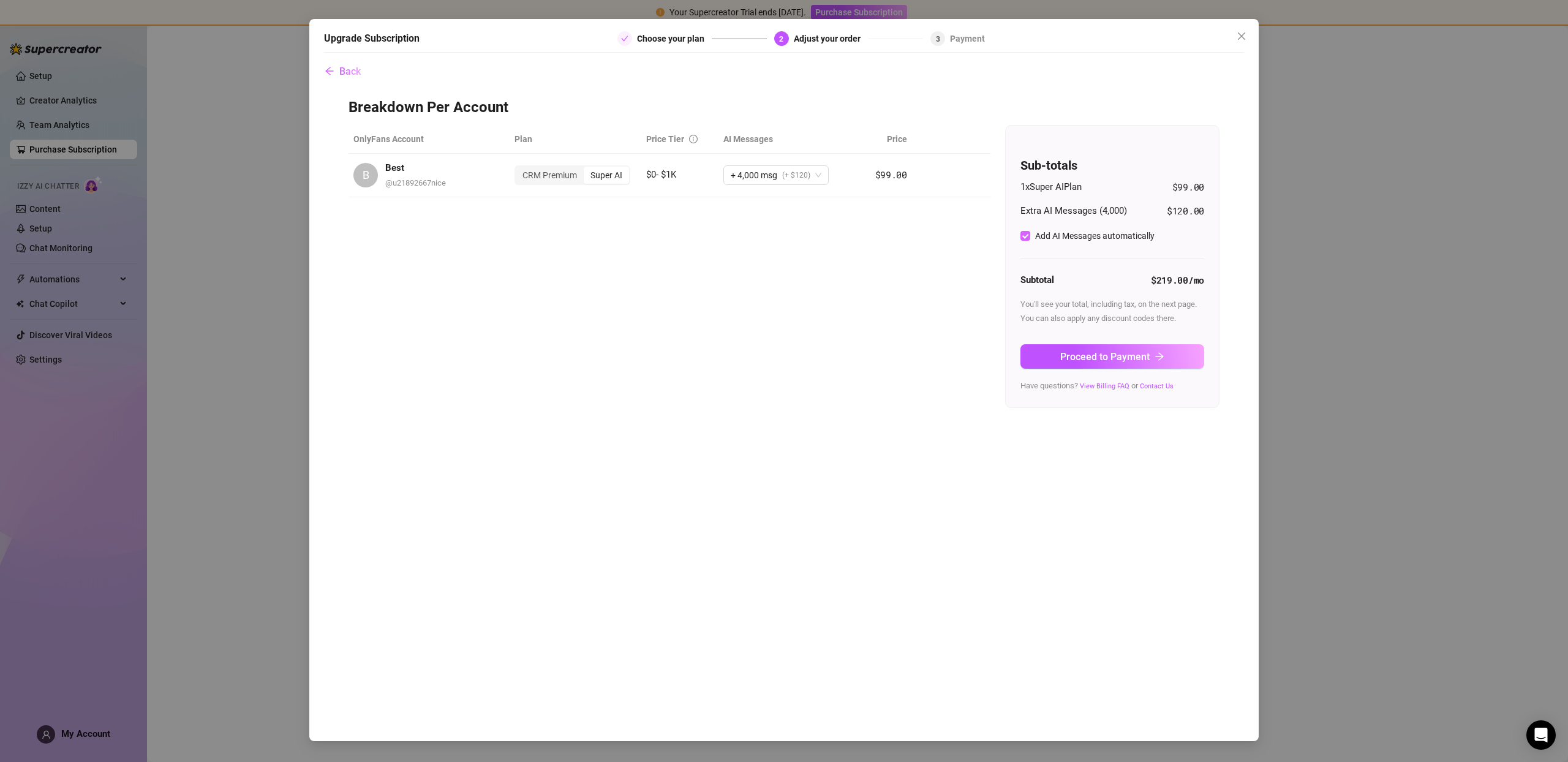
click at [1027, 240] on input "Add AI Messages automatically" at bounding box center [1025, 236] width 10 height 10
checkbox input "false"
click at [1125, 352] on span "Proceed to Payment" at bounding box center [1105, 356] width 89 height 12
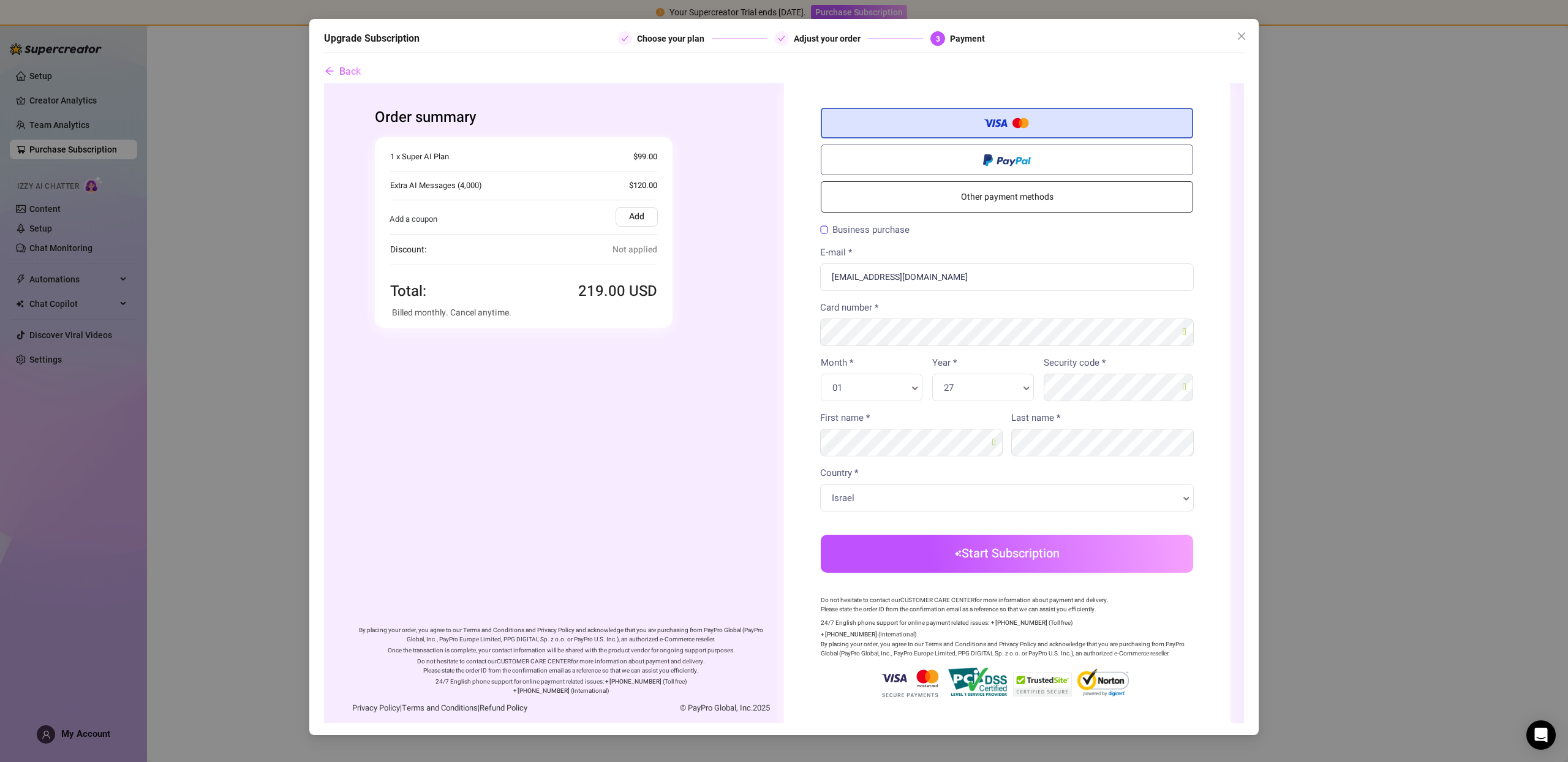
click at [1025, 552] on button "Start Subscription" at bounding box center [1007, 553] width 373 height 38
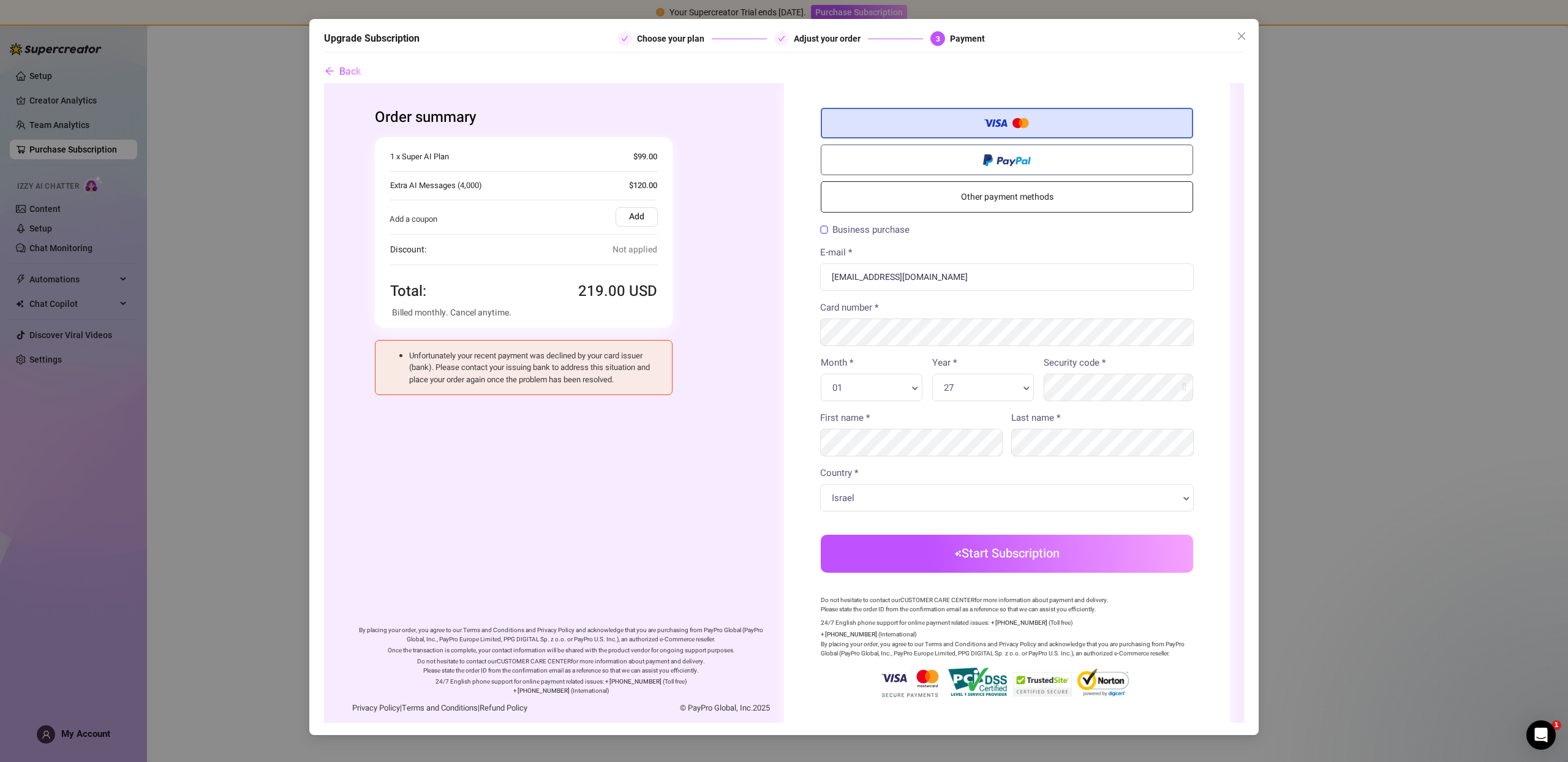
click at [1030, 557] on button "Start Subscription" at bounding box center [1007, 553] width 373 height 38
click at [1007, 557] on button "Start Subscription" at bounding box center [1007, 553] width 373 height 38
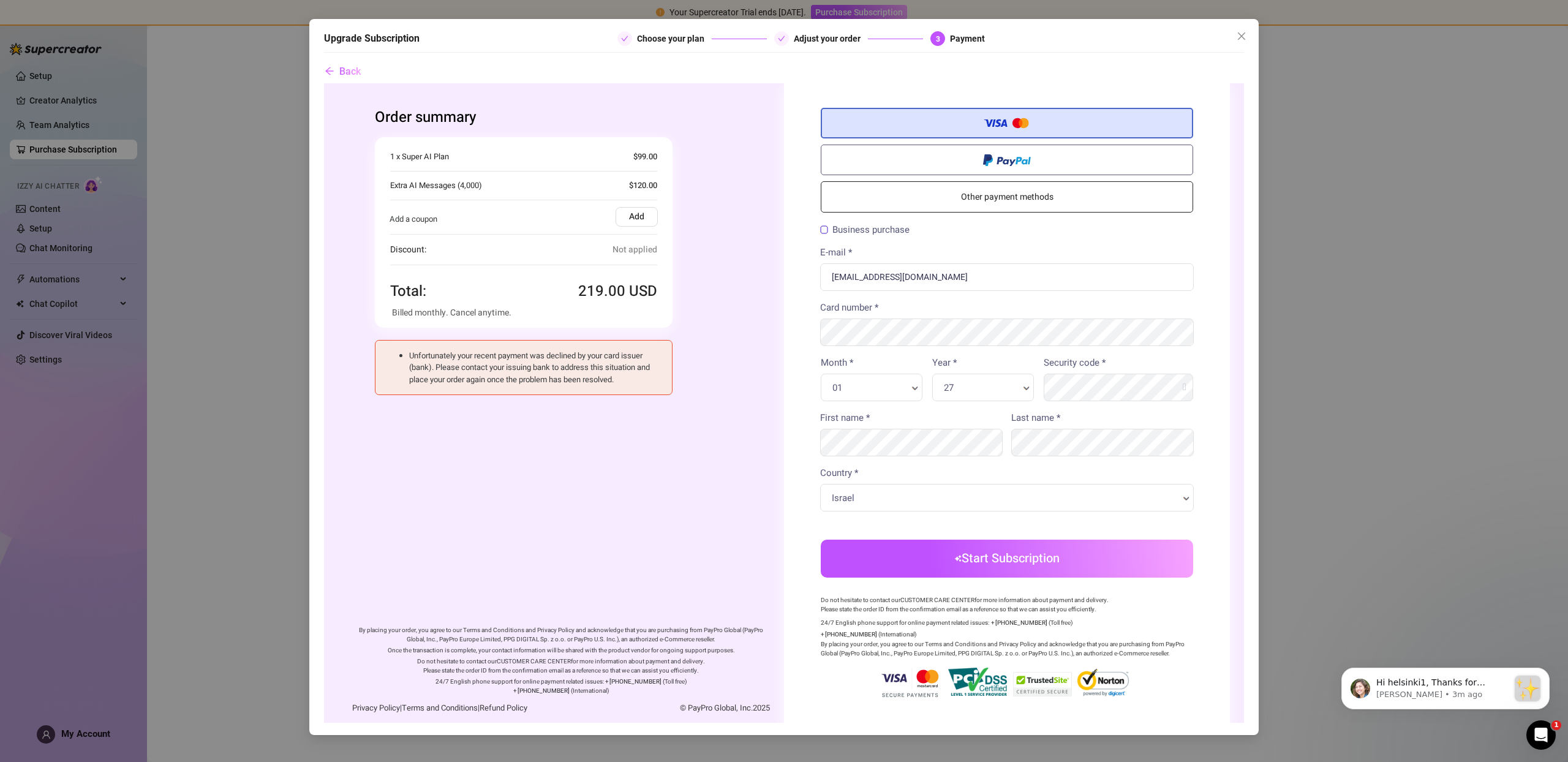
click at [1254, 38] on div "Upgrade Subscription Choose your plan Adjust your order 3 Payment Back" at bounding box center [784, 377] width 950 height 716
click at [1246, 35] on icon "close" at bounding box center [1241, 36] width 10 height 10
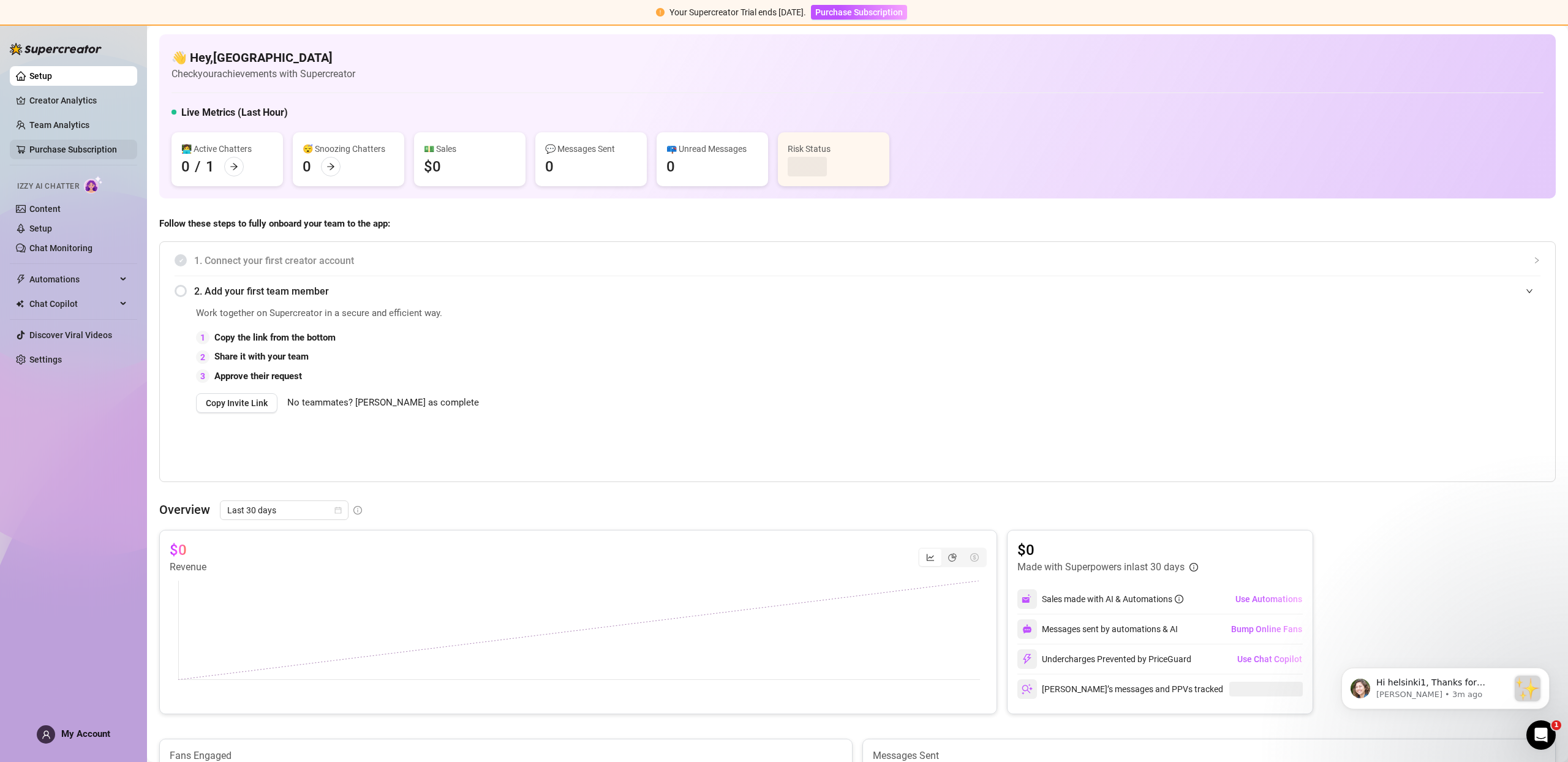
click at [93, 154] on link "Purchase Subscription" at bounding box center [73, 150] width 88 height 10
click at [61, 151] on link "Purchase Subscription" at bounding box center [73, 150] width 88 height 10
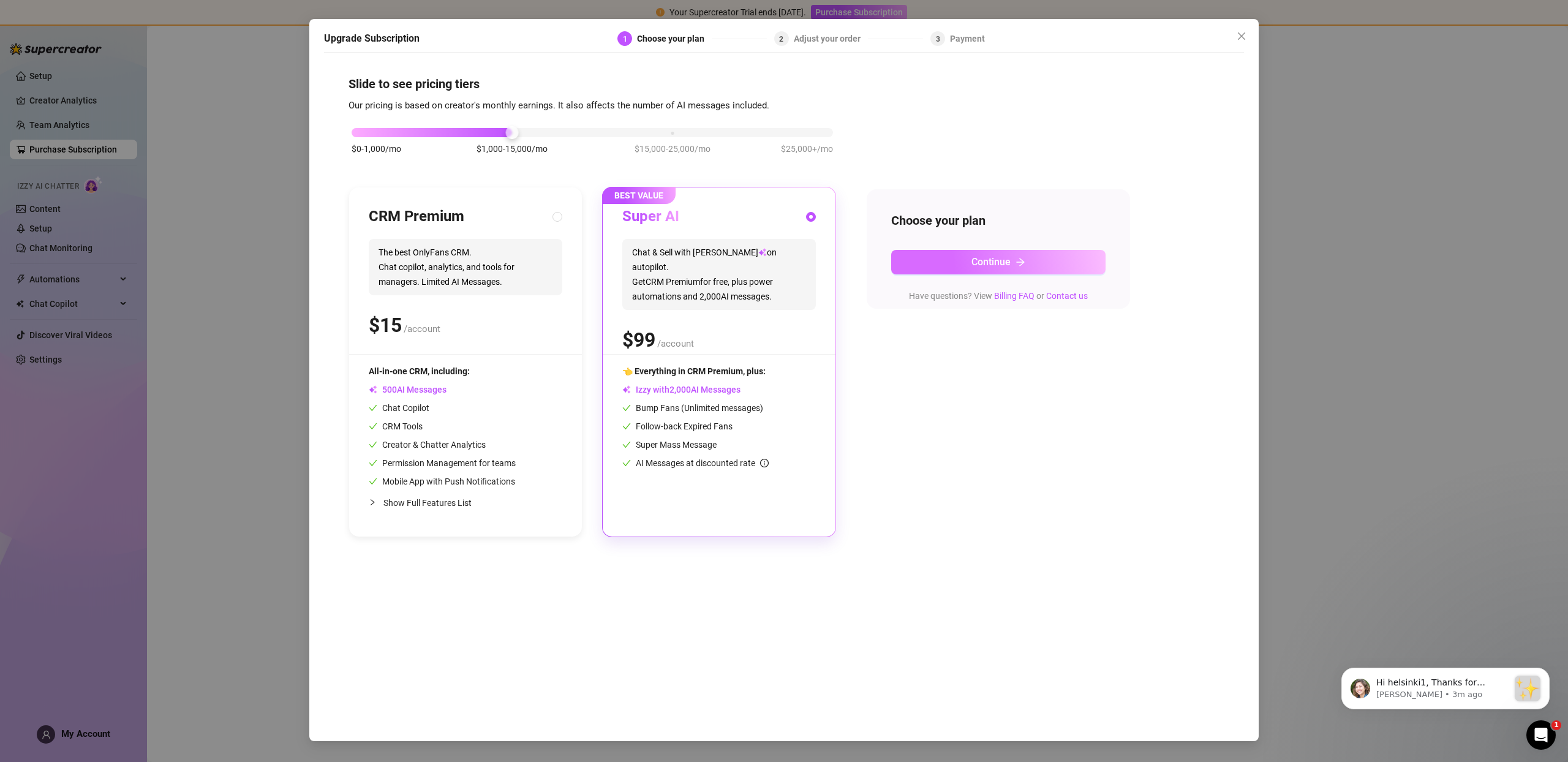
click at [998, 255] on button "Continue" at bounding box center [998, 262] width 214 height 25
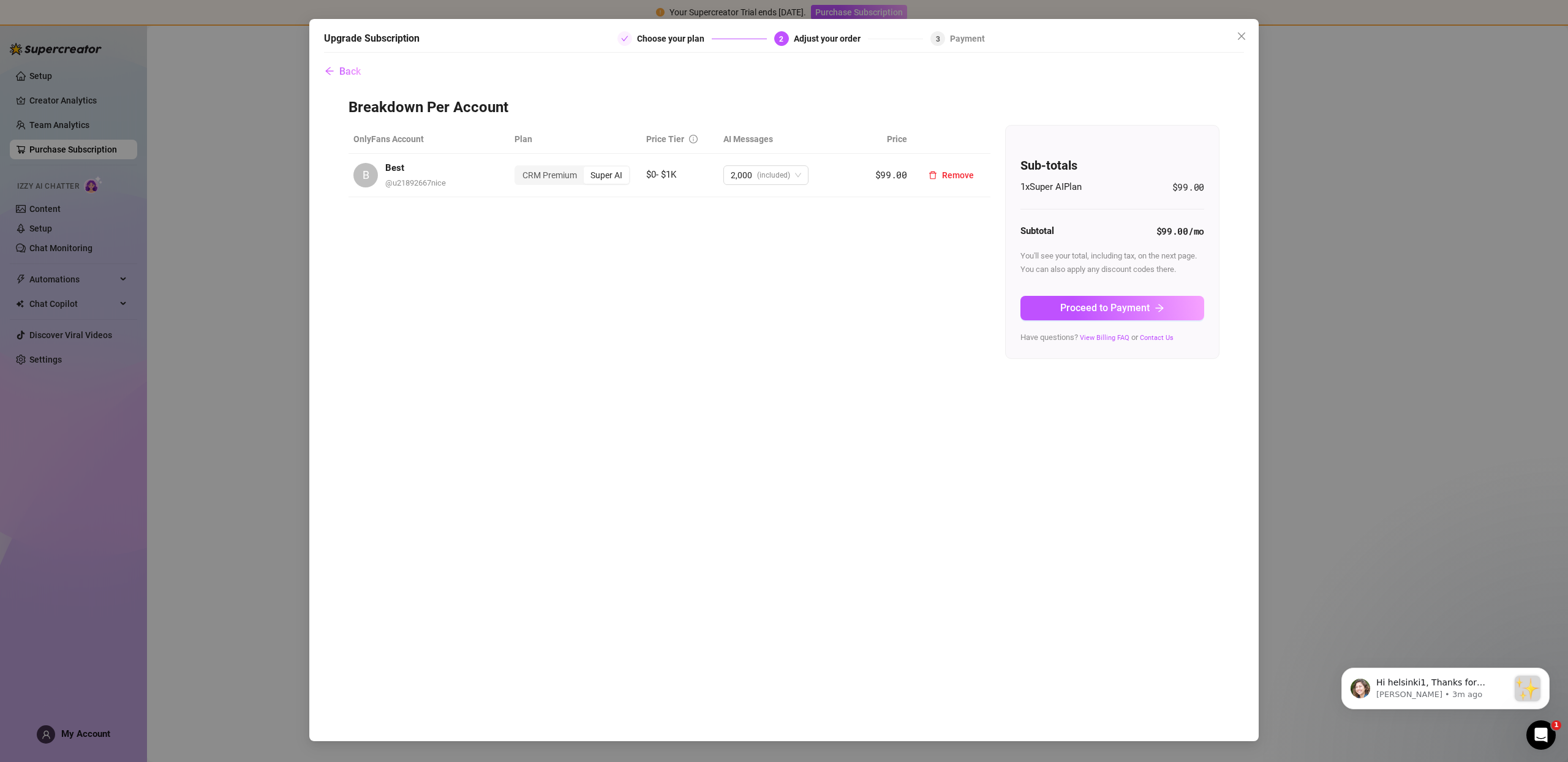
click at [820, 181] on td "2,000 (included)" at bounding box center [782, 175] width 128 height 43
click at [795, 180] on span "2,000 (included)" at bounding box center [766, 175] width 71 height 19
click at [780, 257] on span "+ 2,000 msg" at bounding box center [758, 261] width 47 height 14
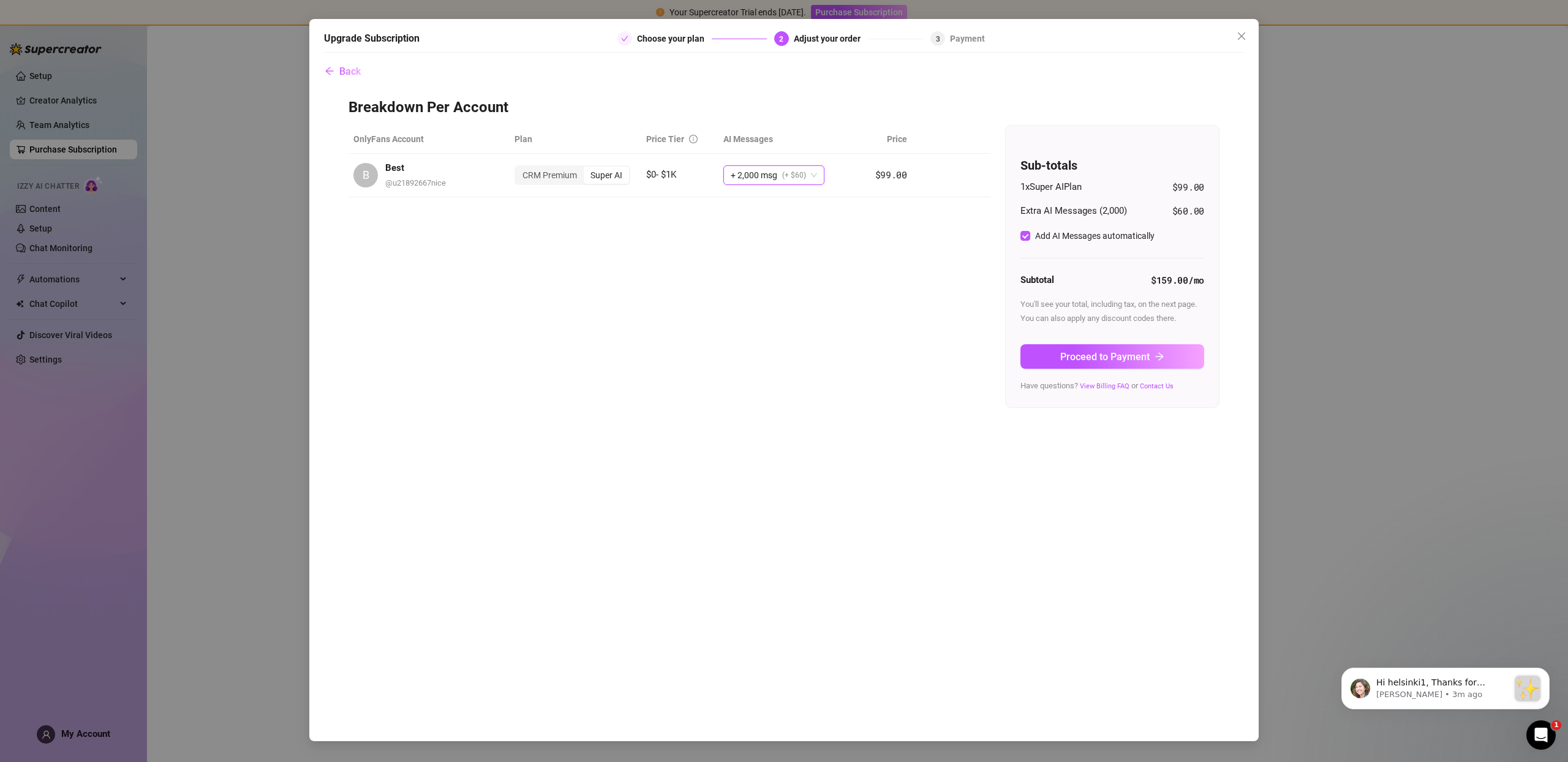
click at [1018, 233] on div "Sub-totals 1 x Super AI Plan $99.00 Extra AI Messages ( 2,000 ) $60.00 Add AI M…" at bounding box center [1112, 266] width 213 height 282
click at [1022, 236] on input "Add AI Messages automatically" at bounding box center [1025, 236] width 10 height 10
checkbox input "false"
click at [1097, 362] on span "Proceed to Payment" at bounding box center [1105, 356] width 89 height 12
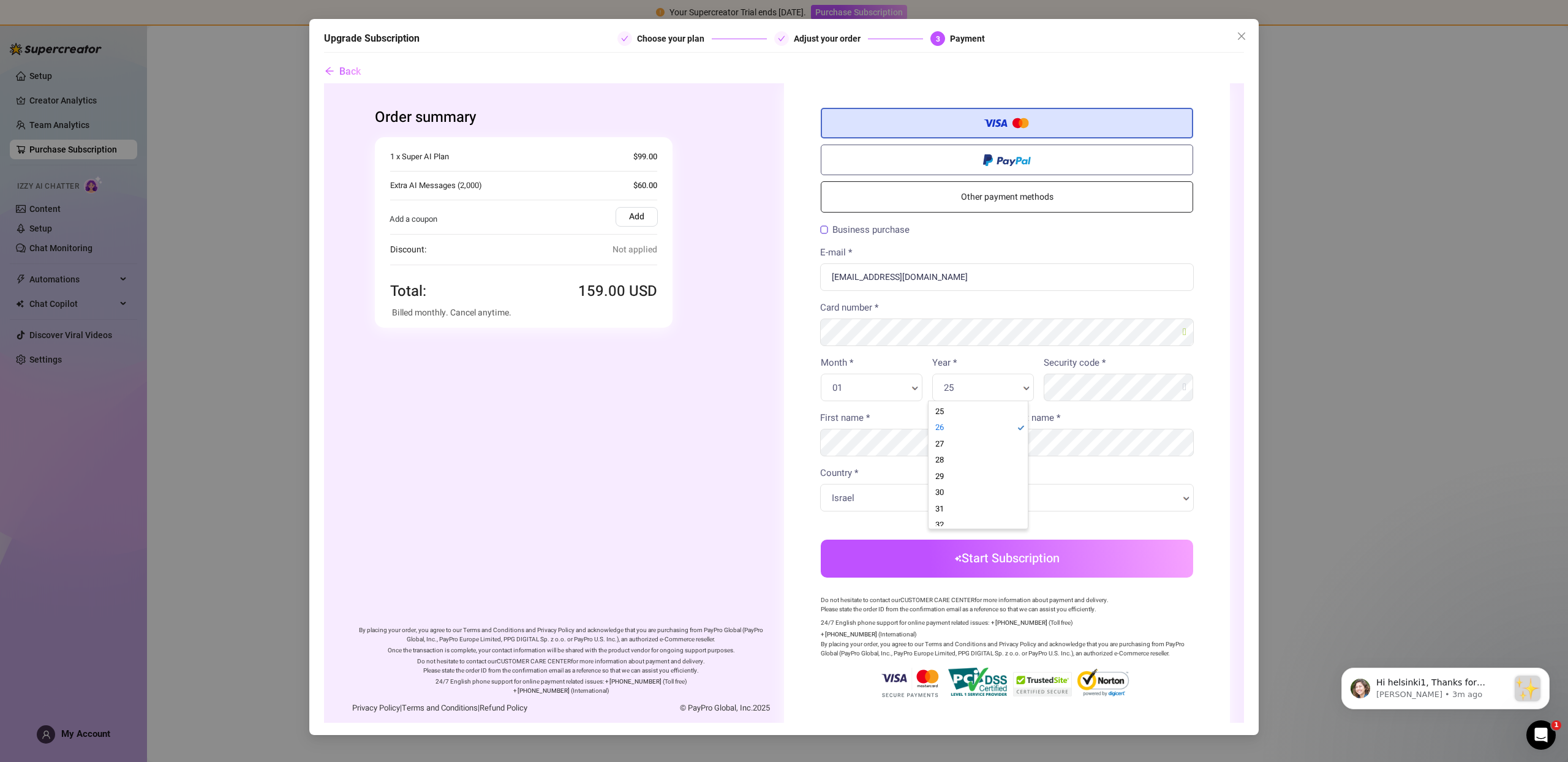
scroll to position [0, 3]
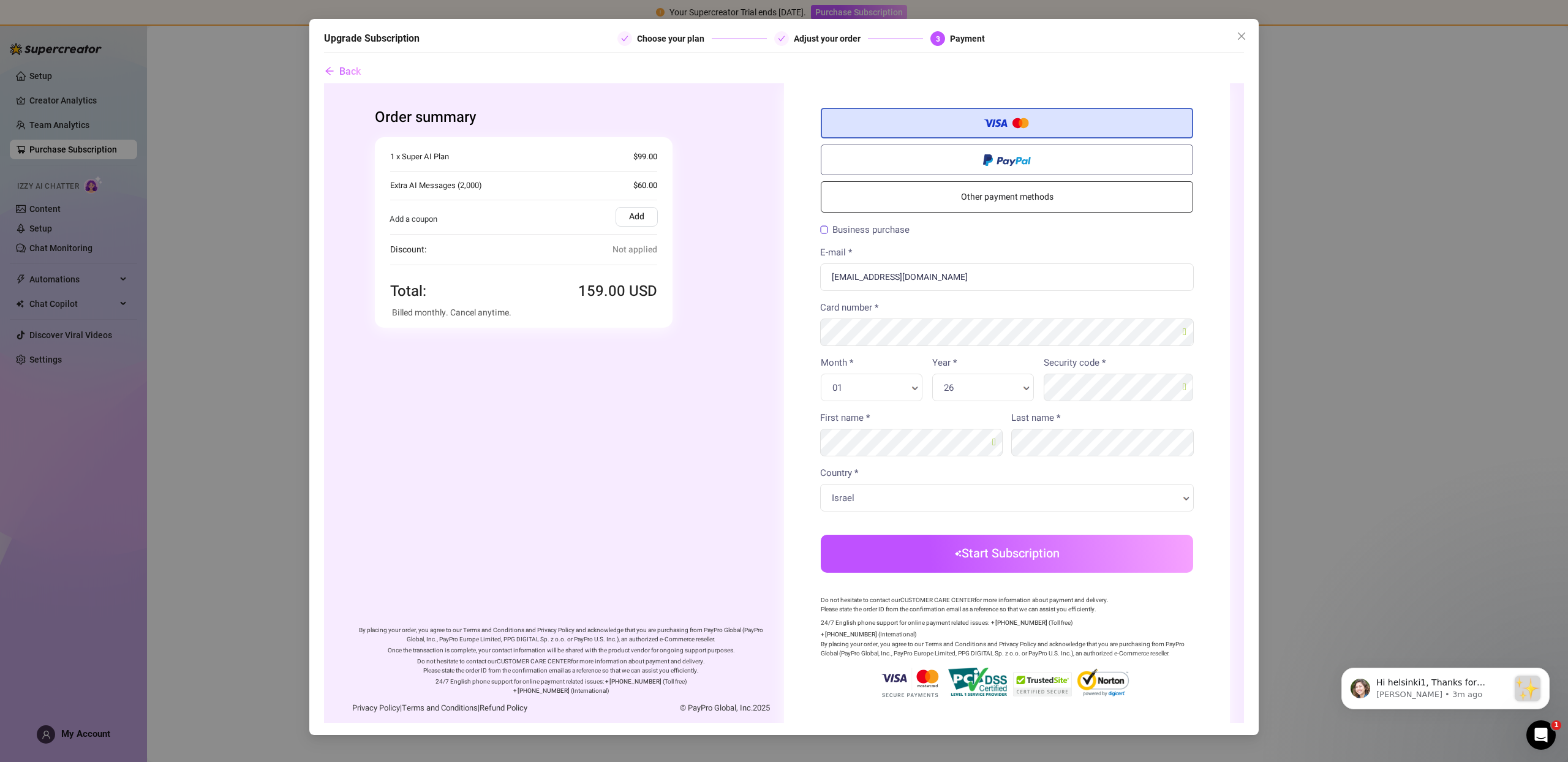
click at [1014, 568] on button "Start Subscription" at bounding box center [1007, 553] width 373 height 38
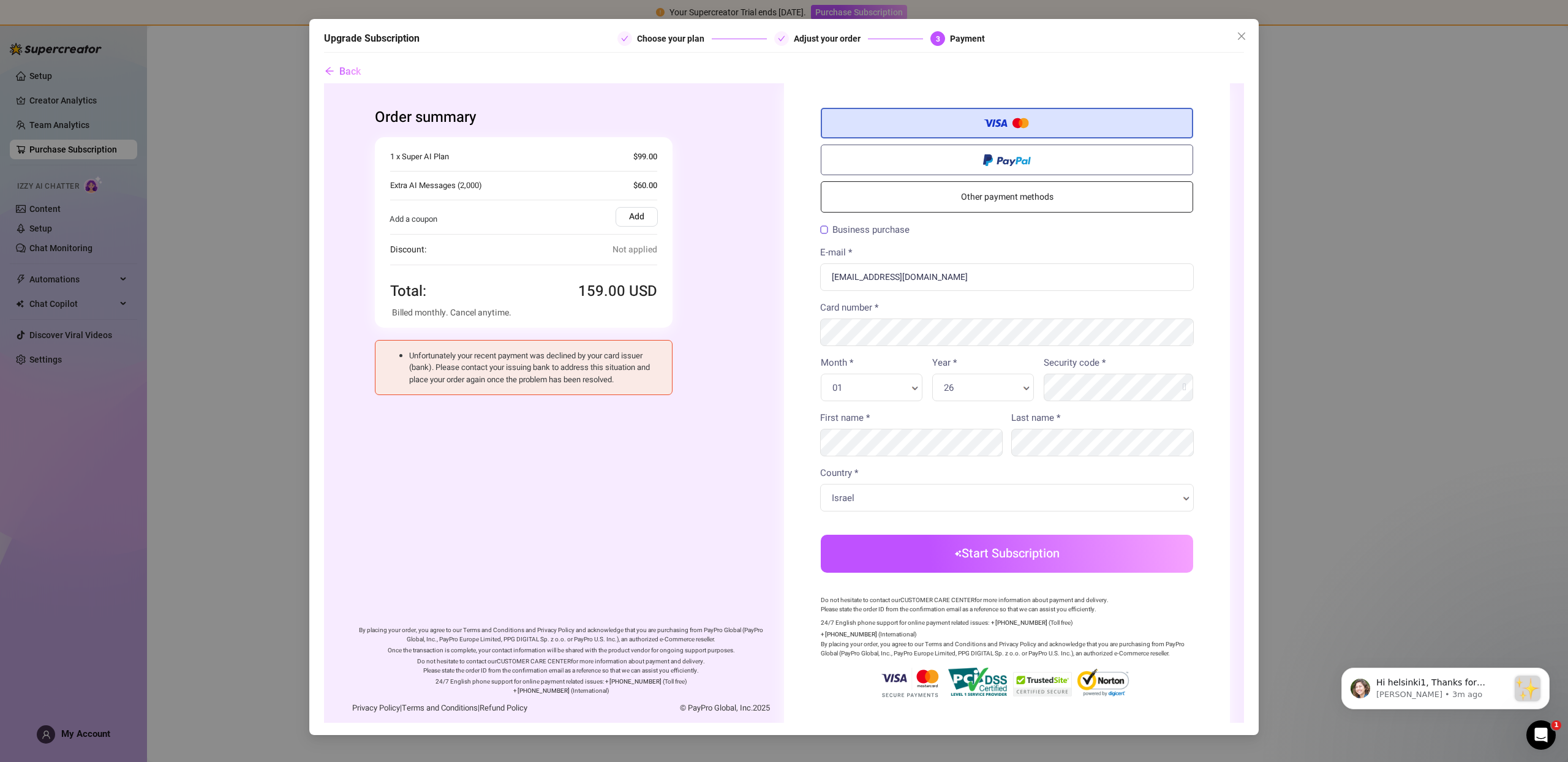
click at [1031, 548] on button "Start Subscription" at bounding box center [1007, 553] width 373 height 38
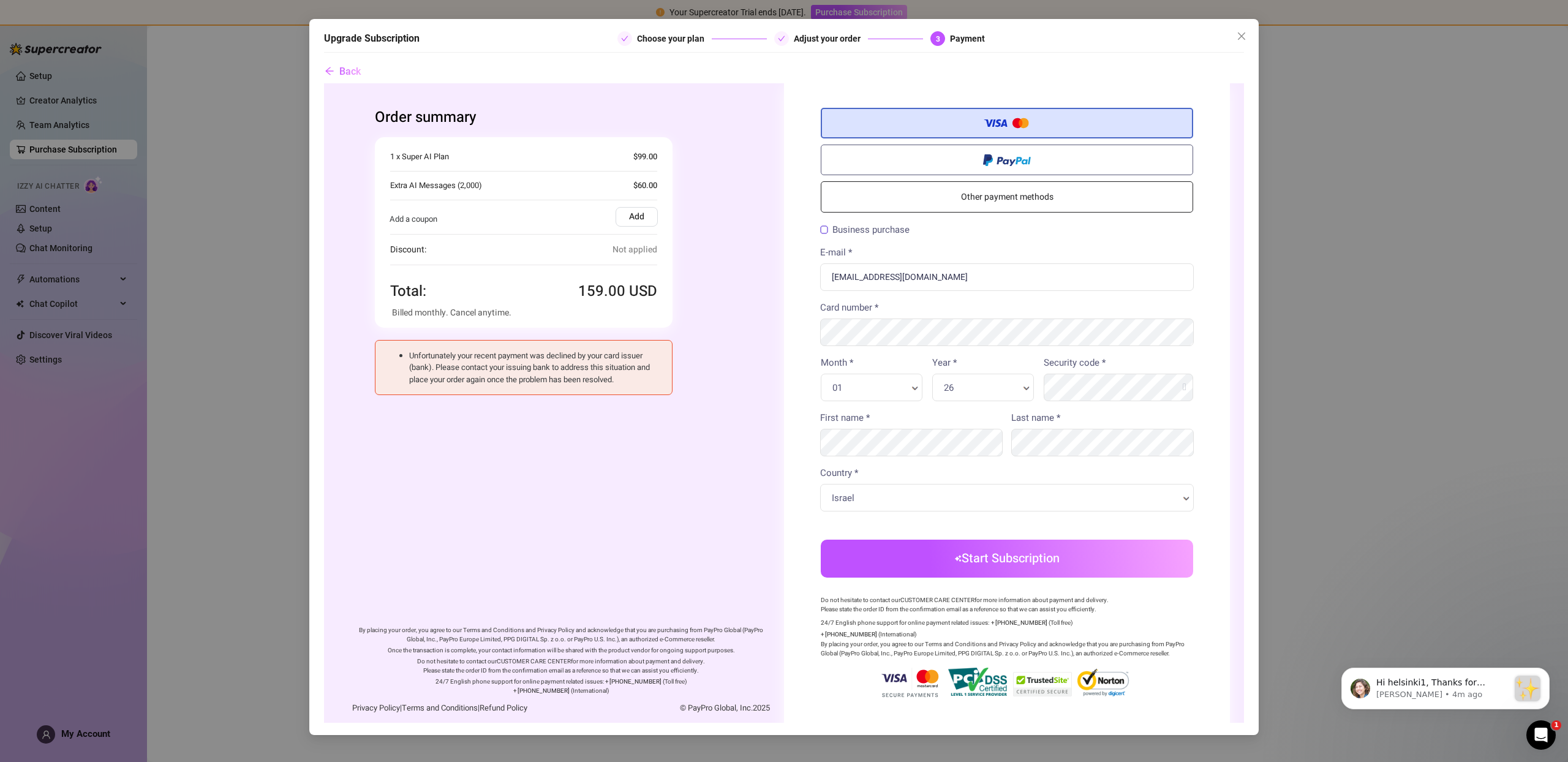
click at [1243, 33] on icon "close" at bounding box center [1241, 36] width 10 height 10
click at [1243, 33] on main at bounding box center [857, 393] width 1421 height 737
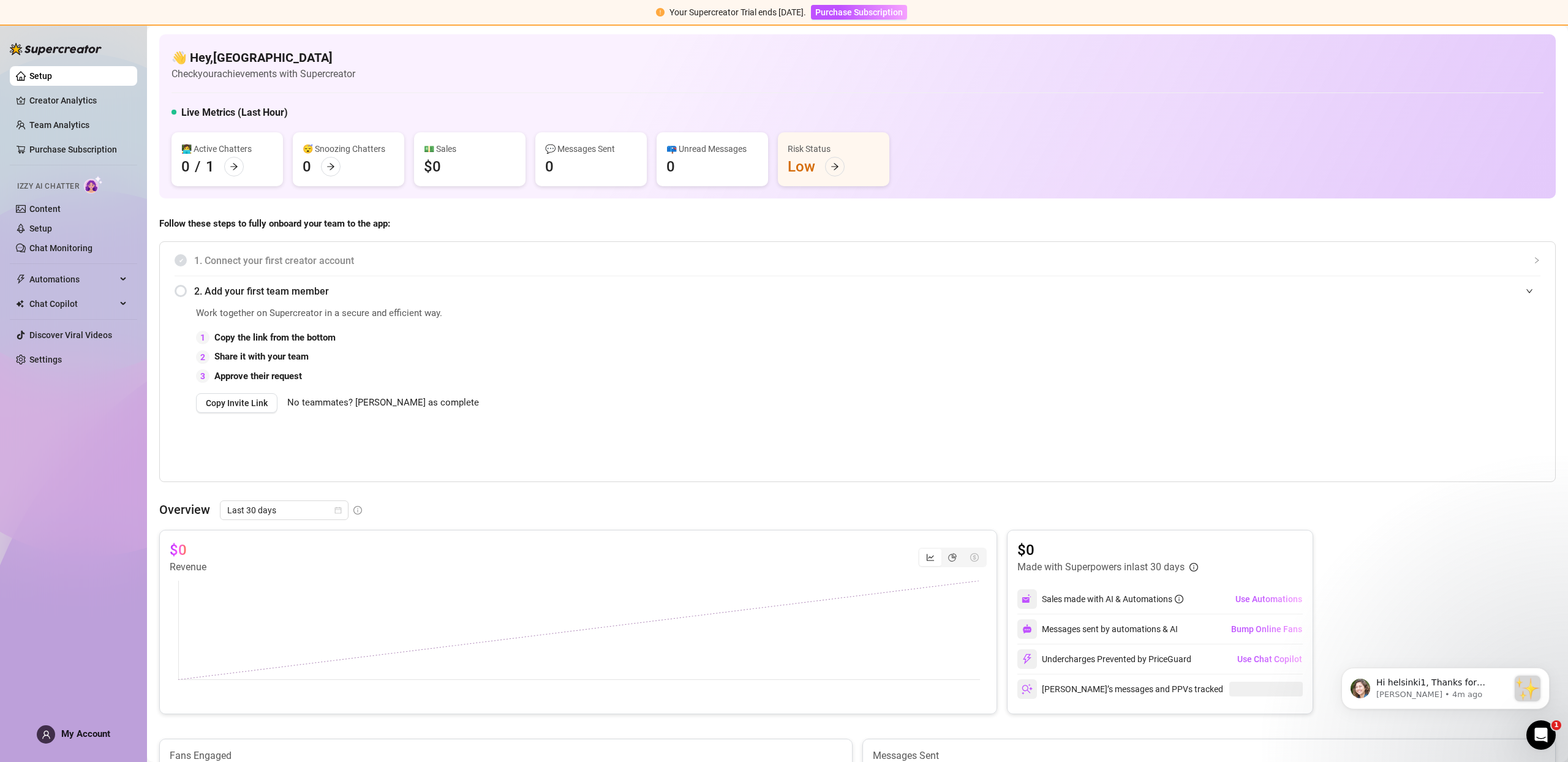
click at [91, 730] on span "My Account" at bounding box center [85, 734] width 49 height 11
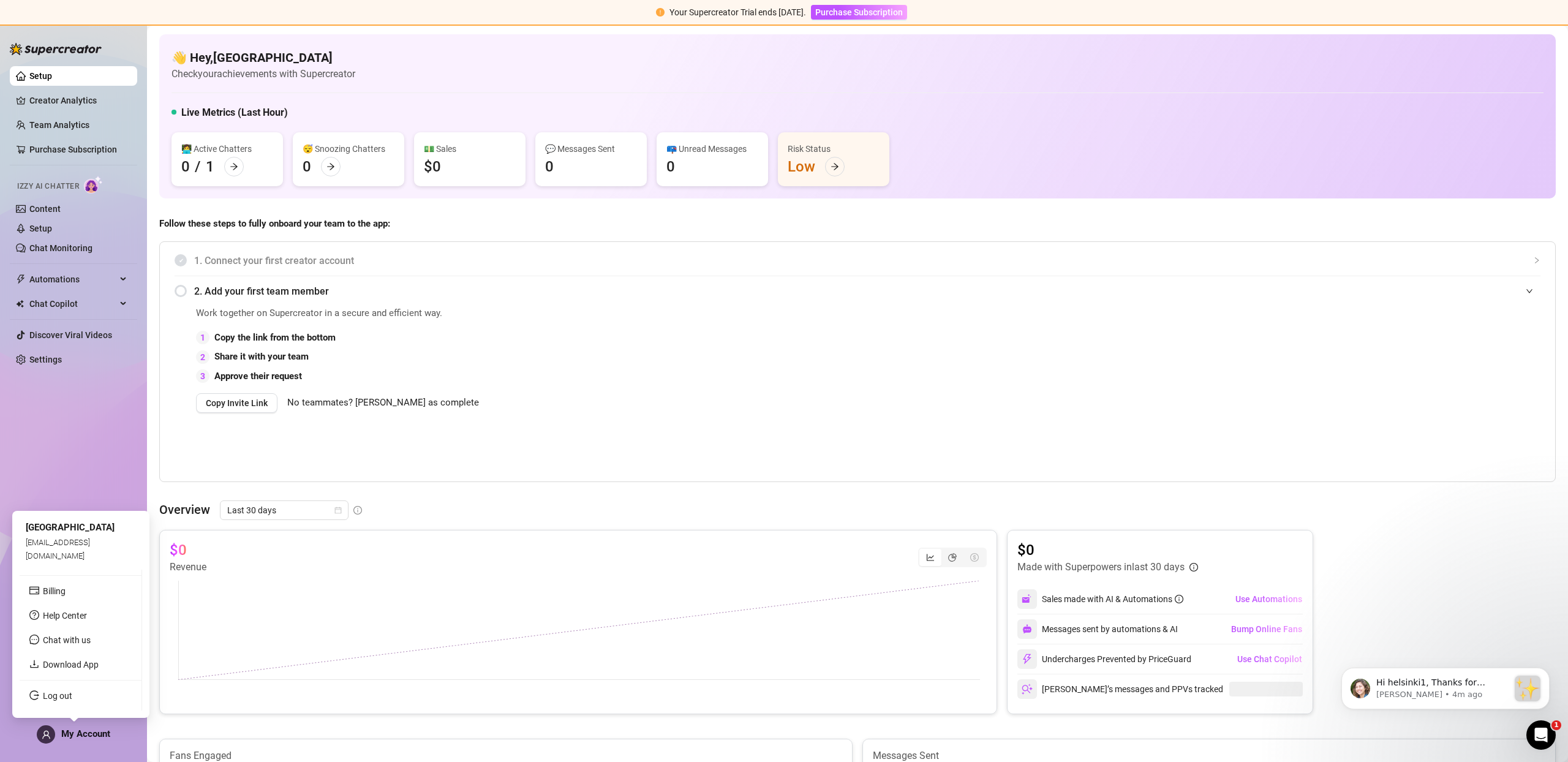
click at [91, 735] on span "My Account" at bounding box center [85, 734] width 49 height 11
drag, startPoint x: 25, startPoint y: 556, endPoint x: 111, endPoint y: 559, distance: 86.1
click at [111, 559] on div "[GEOGRAPHIC_DATA] [EMAIL_ADDRESS][DOMAIN_NAME]" at bounding box center [81, 542] width 123 height 47
copy span "[EMAIL_ADDRESS][DOMAIN_NAME]"
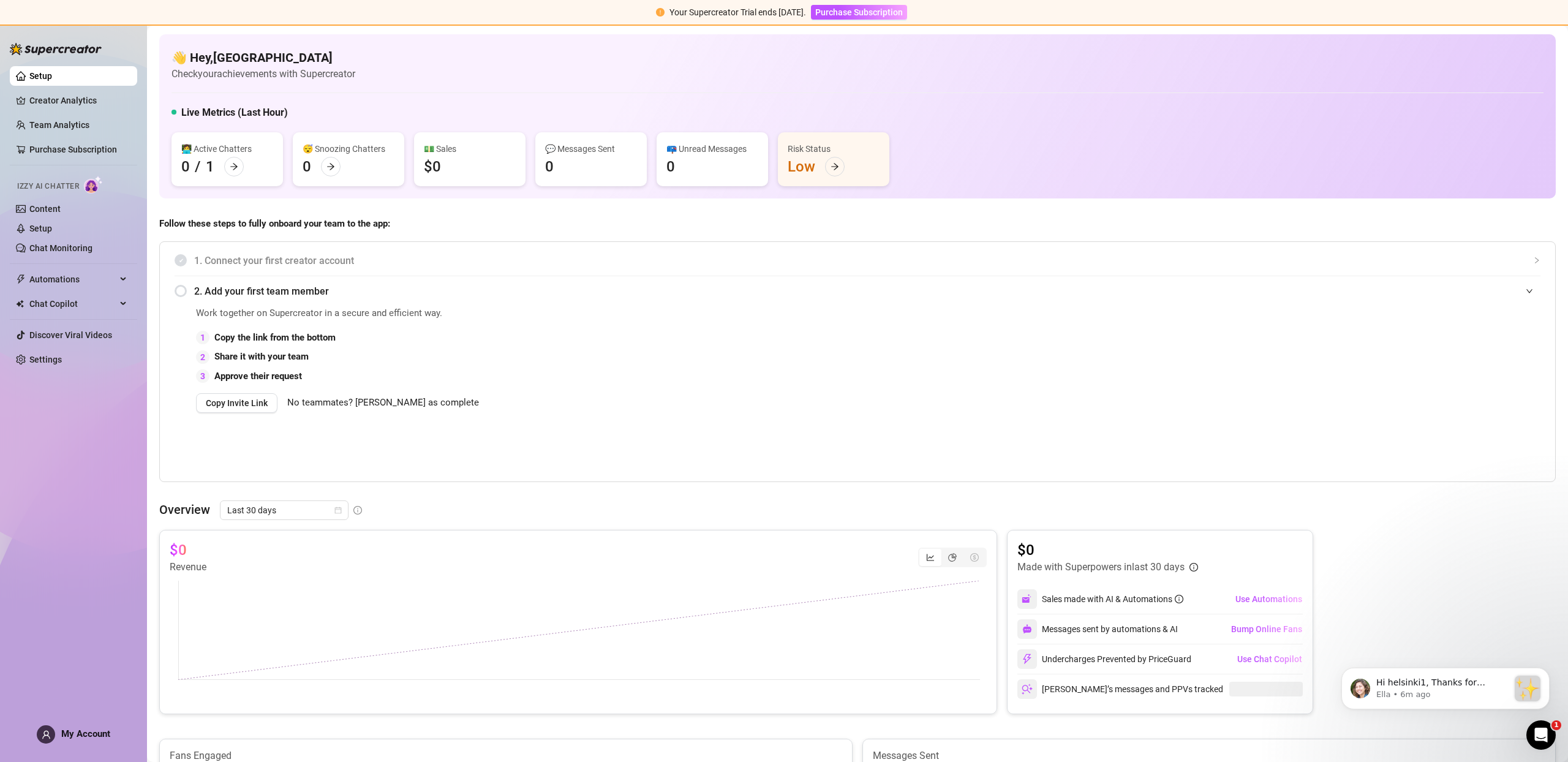
click at [90, 732] on span "My Account" at bounding box center [85, 734] width 49 height 11
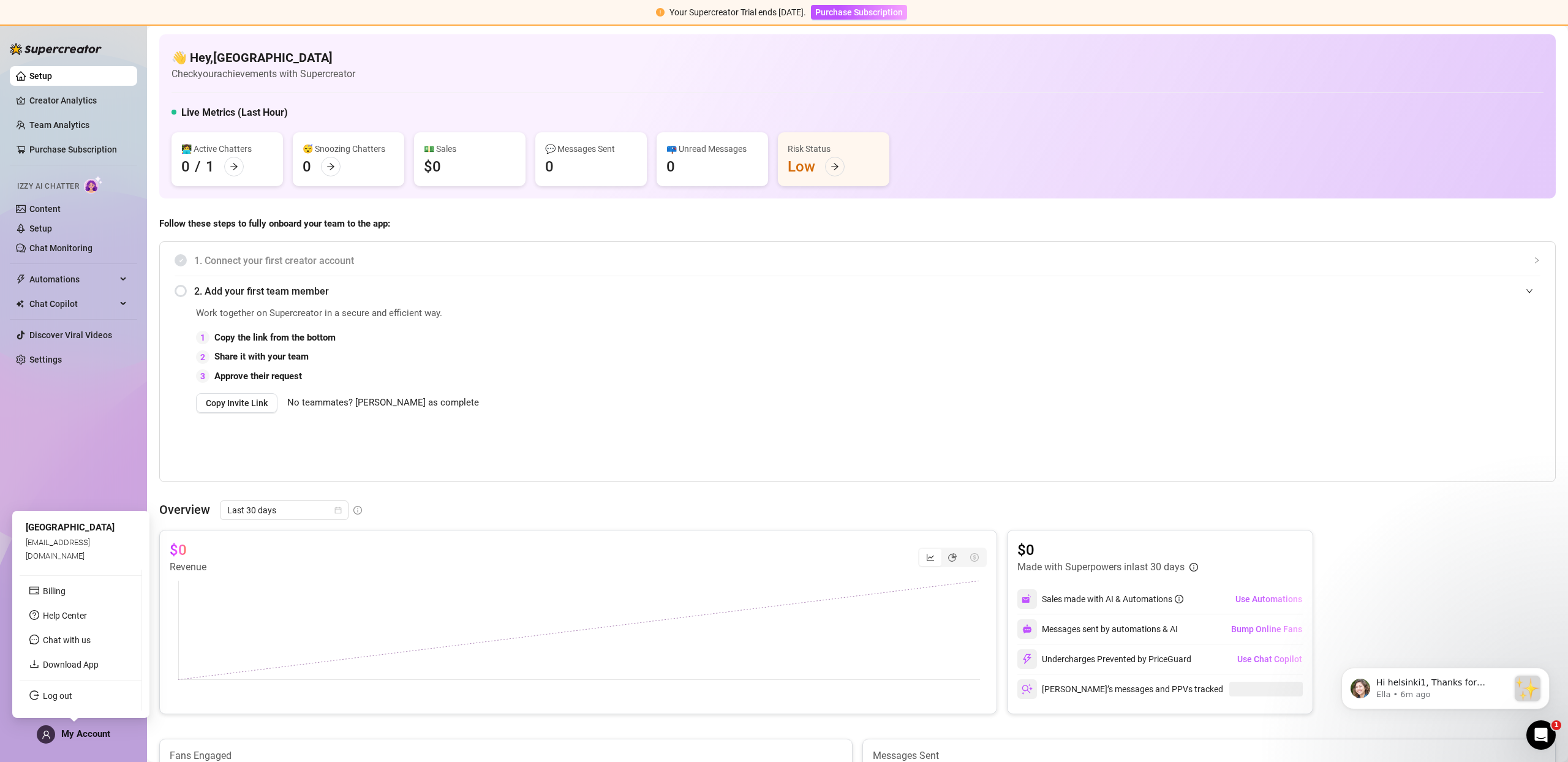
click at [85, 732] on span "My Account" at bounding box center [85, 734] width 49 height 11
click at [65, 699] on link "Log out" at bounding box center [57, 696] width 30 height 10
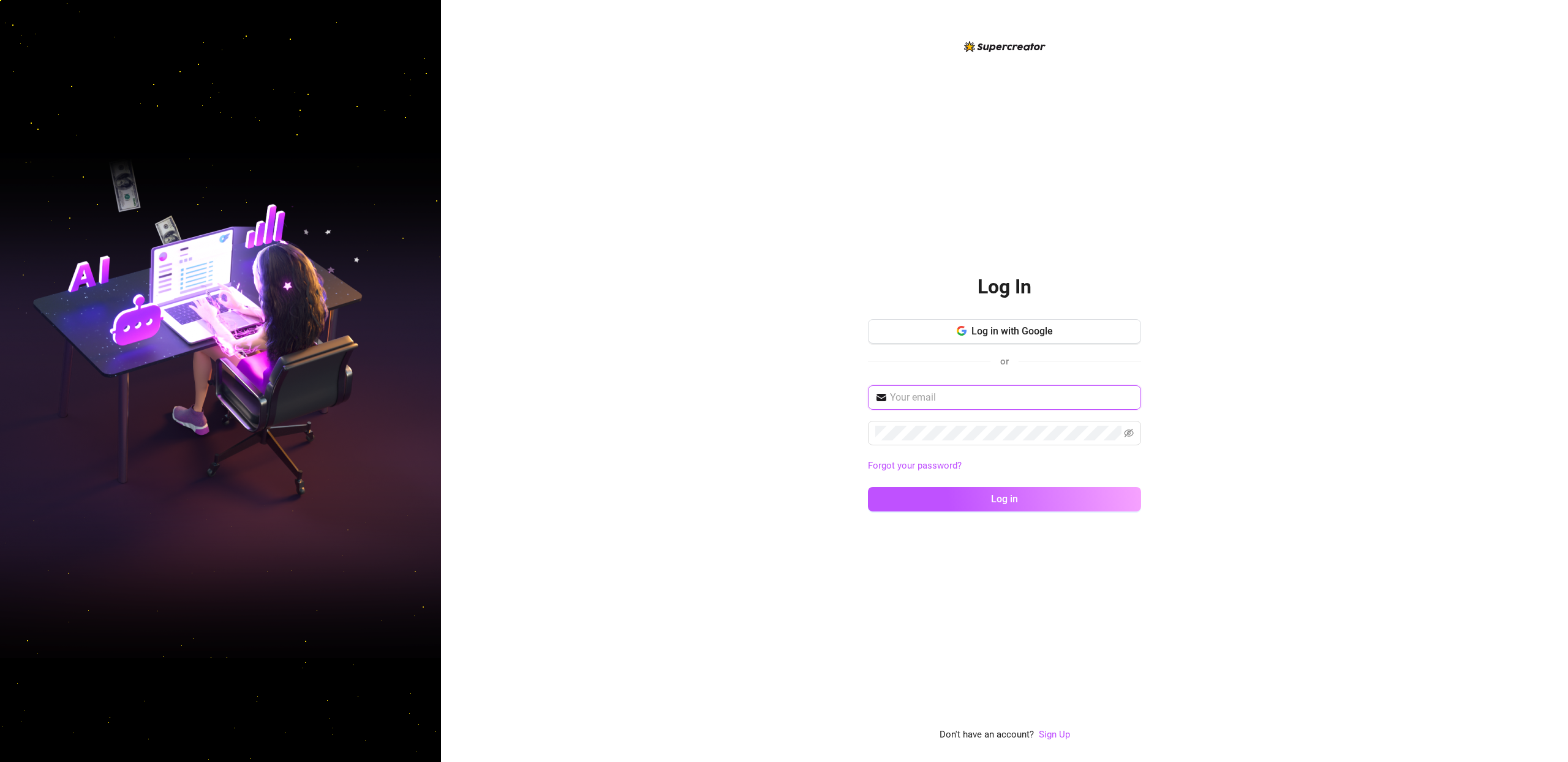
type input "[PERSON_NAME][EMAIL_ADDRESS][DOMAIN_NAME]"
